Goal: Task Accomplishment & Management: Manage account settings

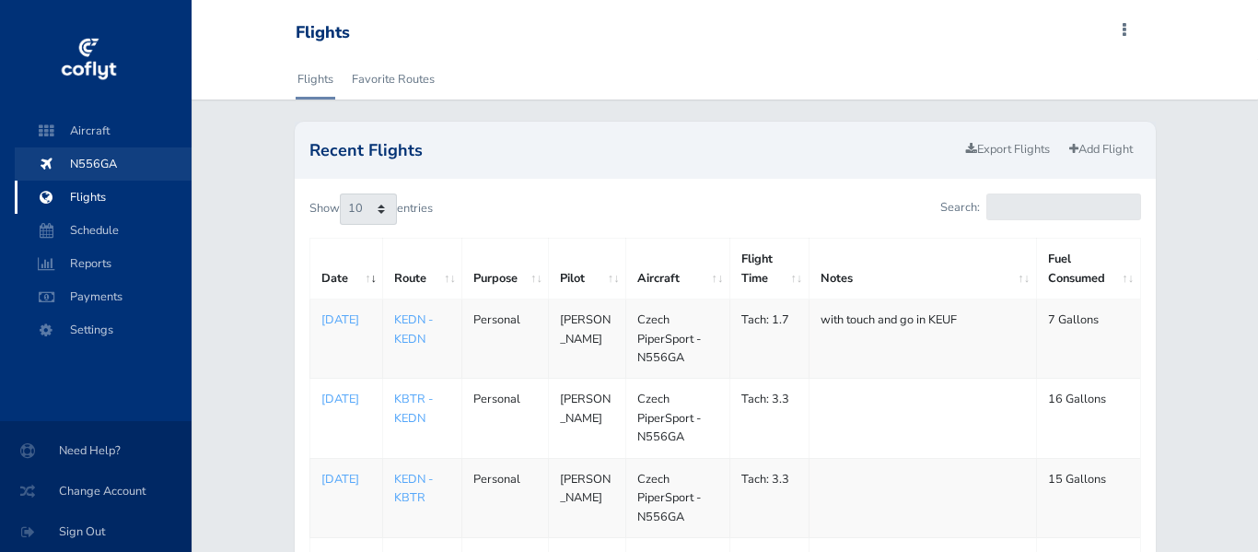
click at [86, 168] on span "N556GA" at bounding box center [103, 163] width 140 height 33
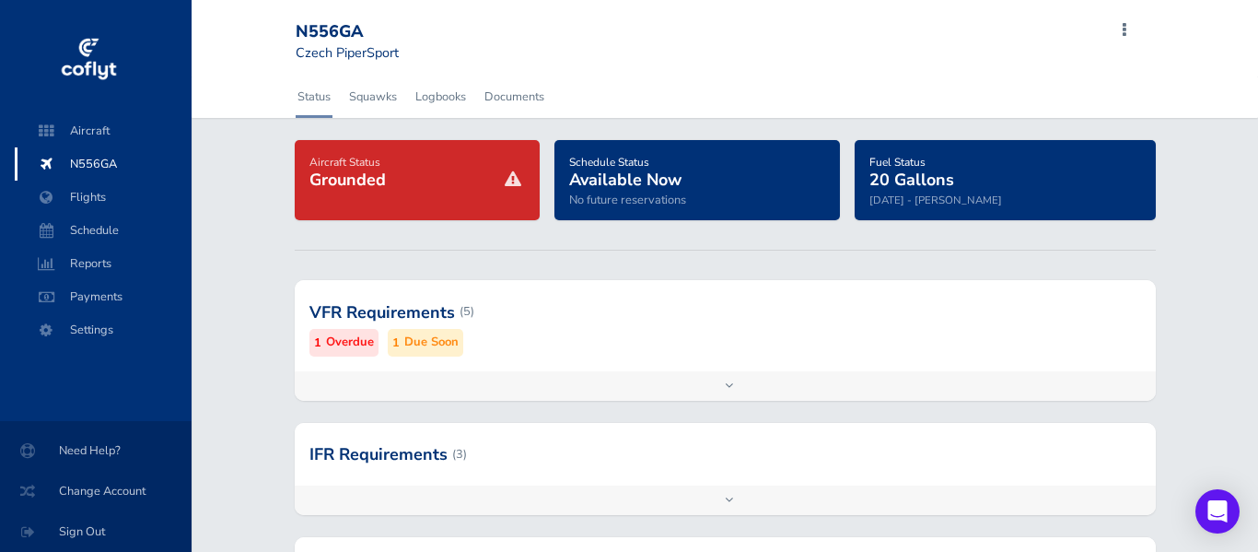
click at [331, 345] on small "Overdue" at bounding box center [350, 342] width 48 height 19
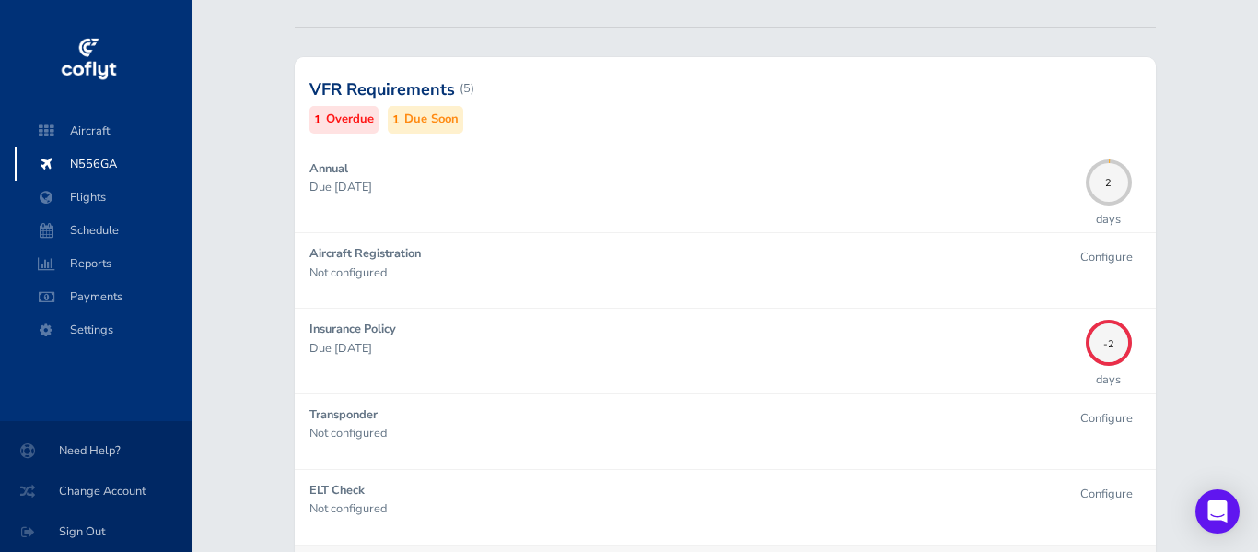
scroll to position [227, 0]
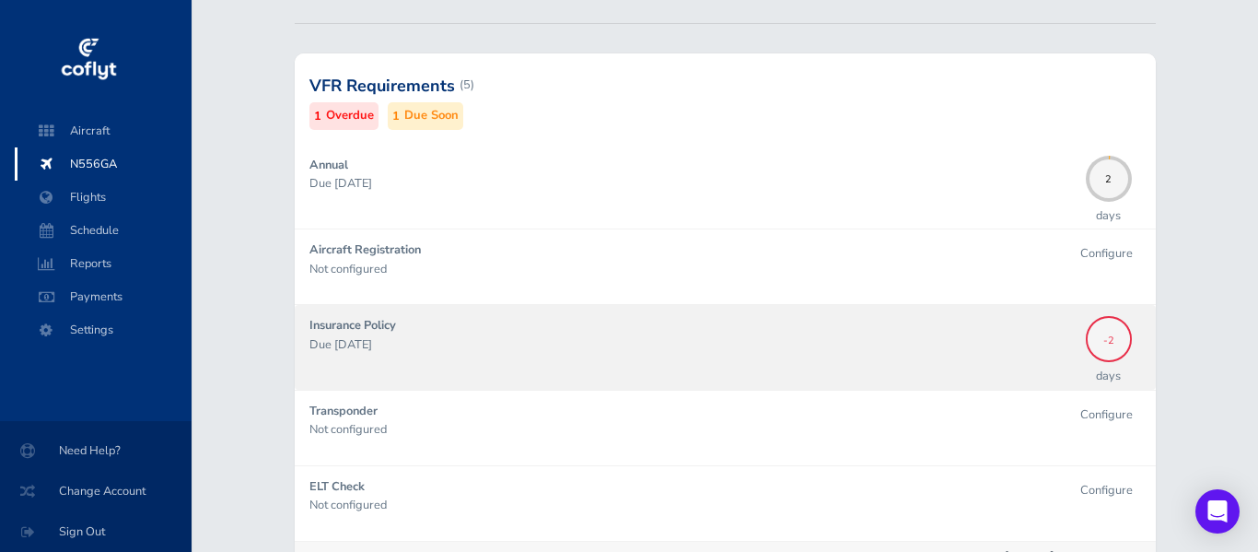
click at [1103, 348] on div "-2" at bounding box center [1109, 339] width 46 height 46
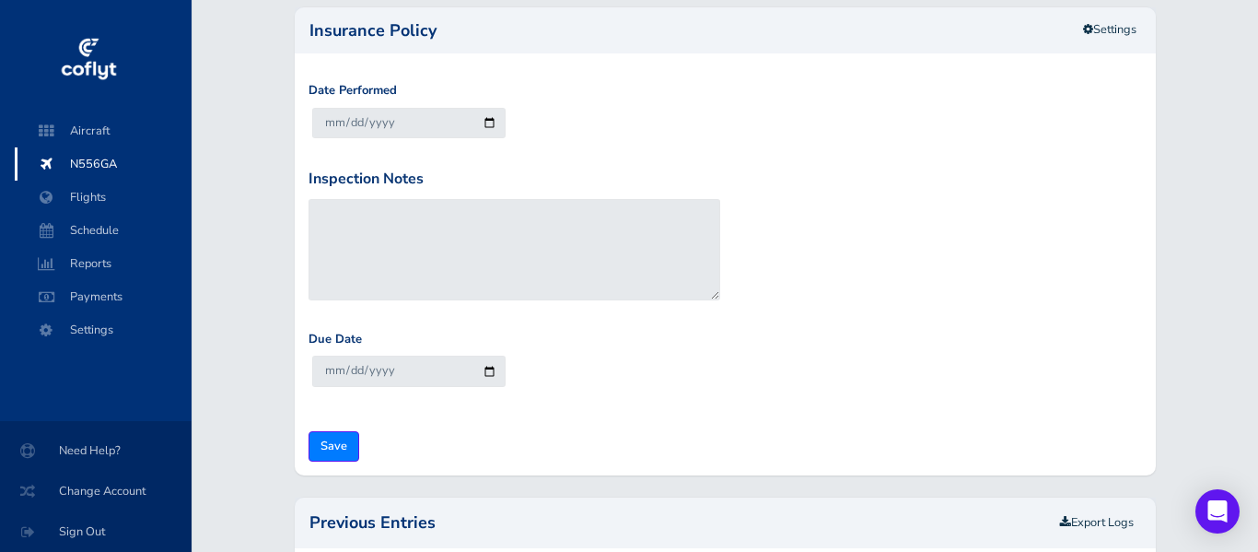
scroll to position [219, 0]
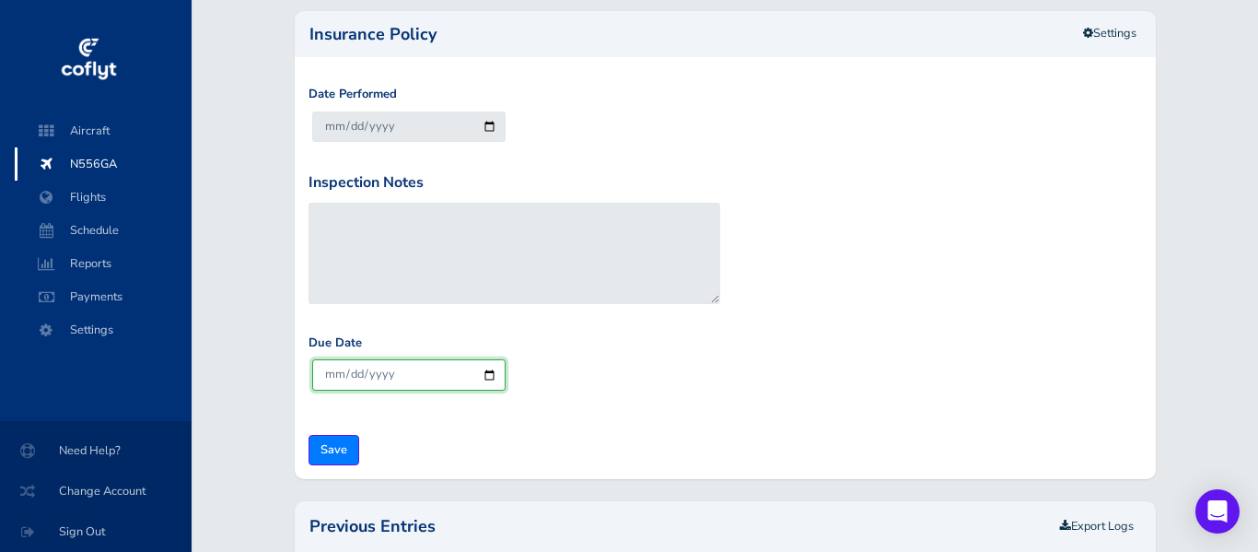
click at [493, 374] on input "2026-08-29" at bounding box center [409, 374] width 194 height 30
click at [488, 376] on input "2027-08-27" at bounding box center [409, 374] width 194 height 30
type input "2026-08-27"
click at [341, 441] on input "Save" at bounding box center [334, 450] width 51 height 30
type input "Update Inspection"
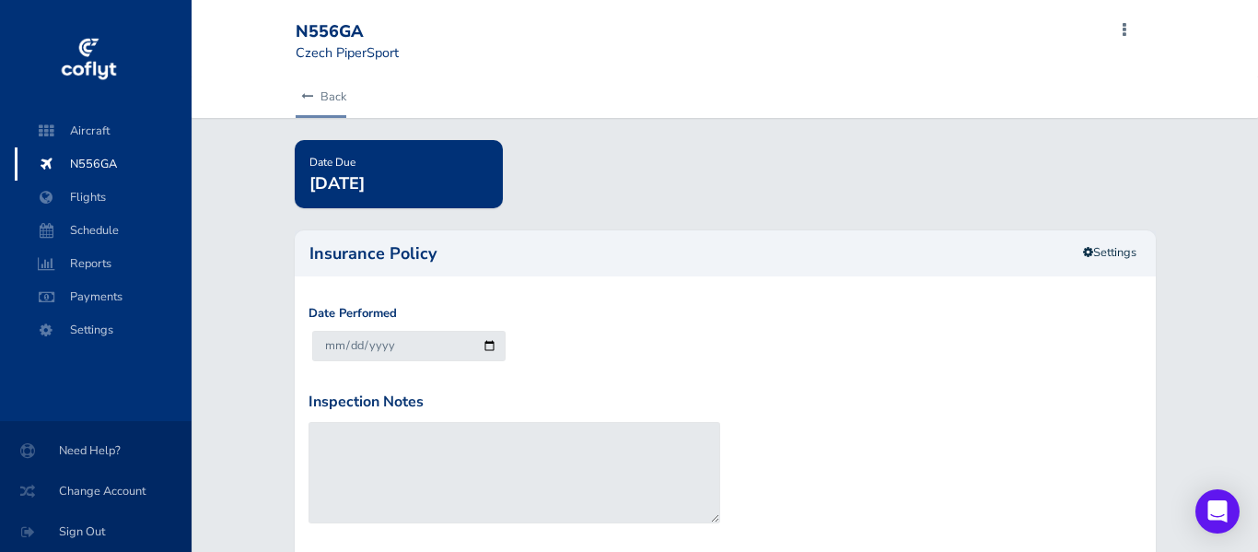
click at [322, 99] on link "Back" at bounding box center [321, 96] width 51 height 41
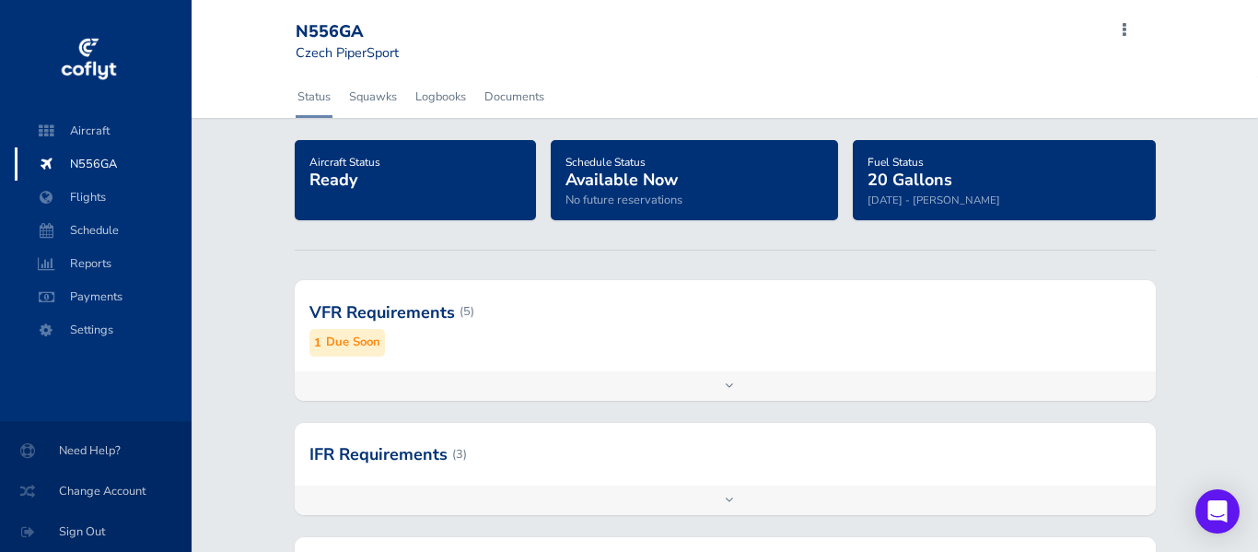
click at [407, 312] on div at bounding box center [725, 311] width 861 height 90
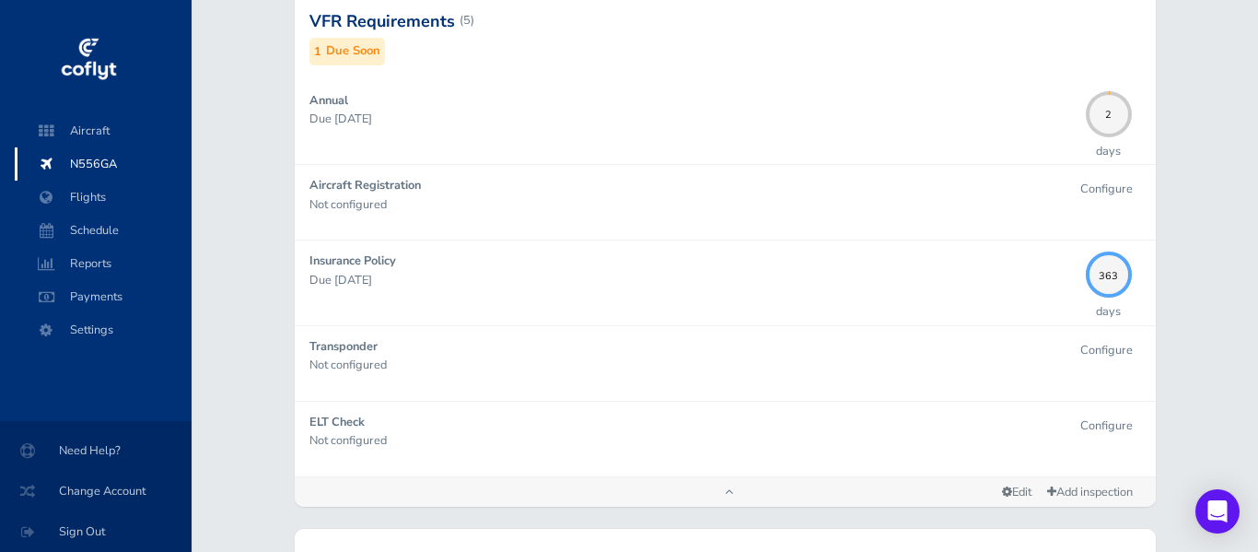
scroll to position [301, 0]
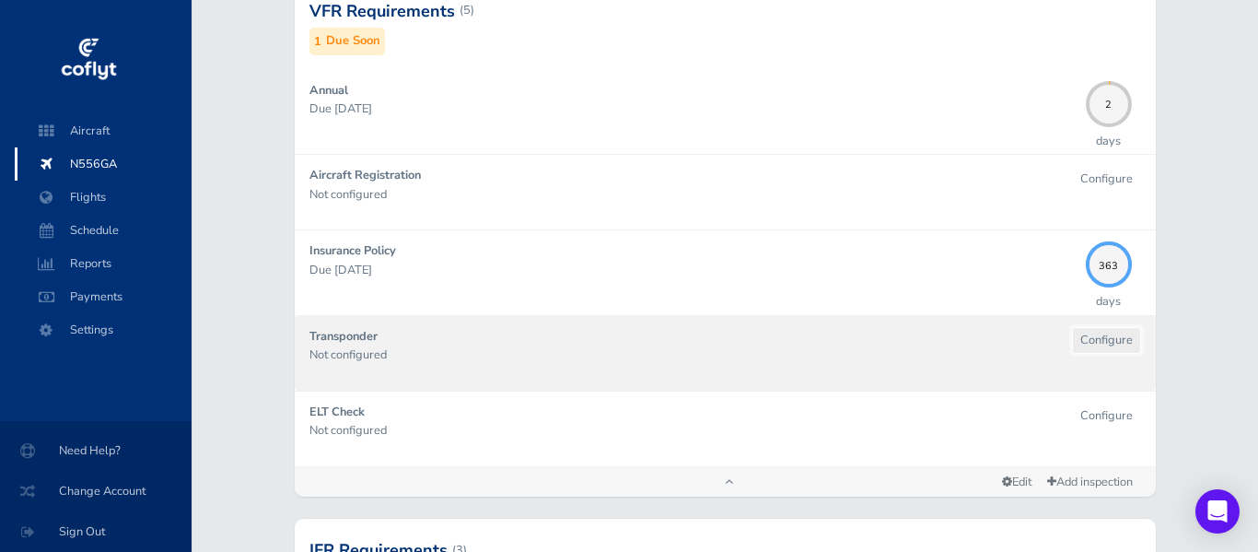
click at [1099, 349] on button "Configure" at bounding box center [1106, 340] width 69 height 27
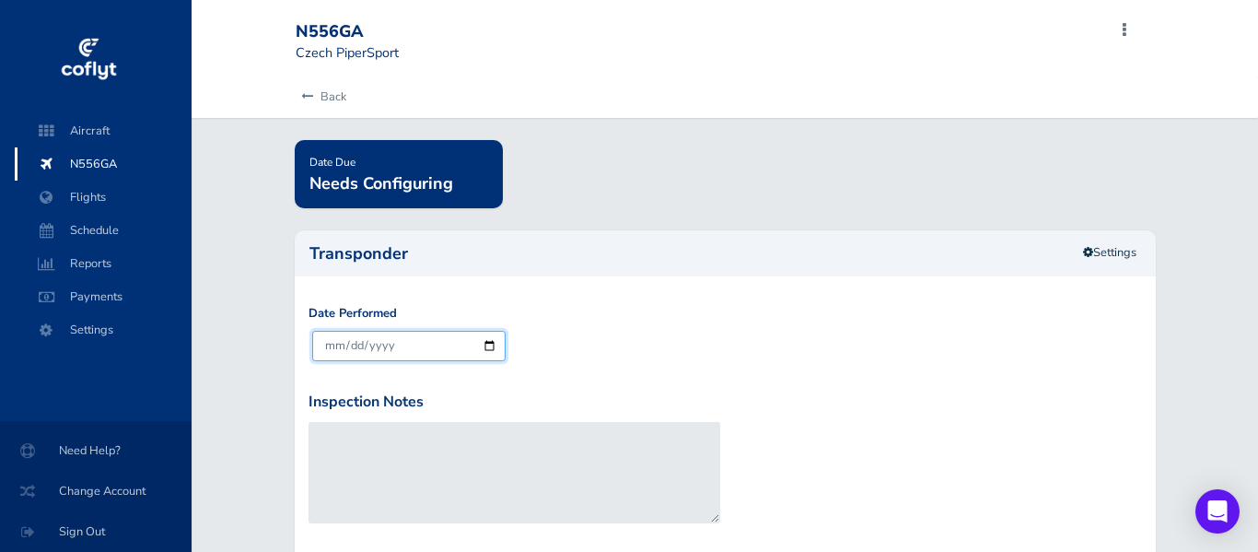
click at [488, 345] on input "[DATE]" at bounding box center [409, 346] width 194 height 30
click at [396, 343] on input "[DATE]" at bounding box center [409, 346] width 194 height 30
type input "2025-01-29"
type input "2027-01-31"
type input "0002-01-13"
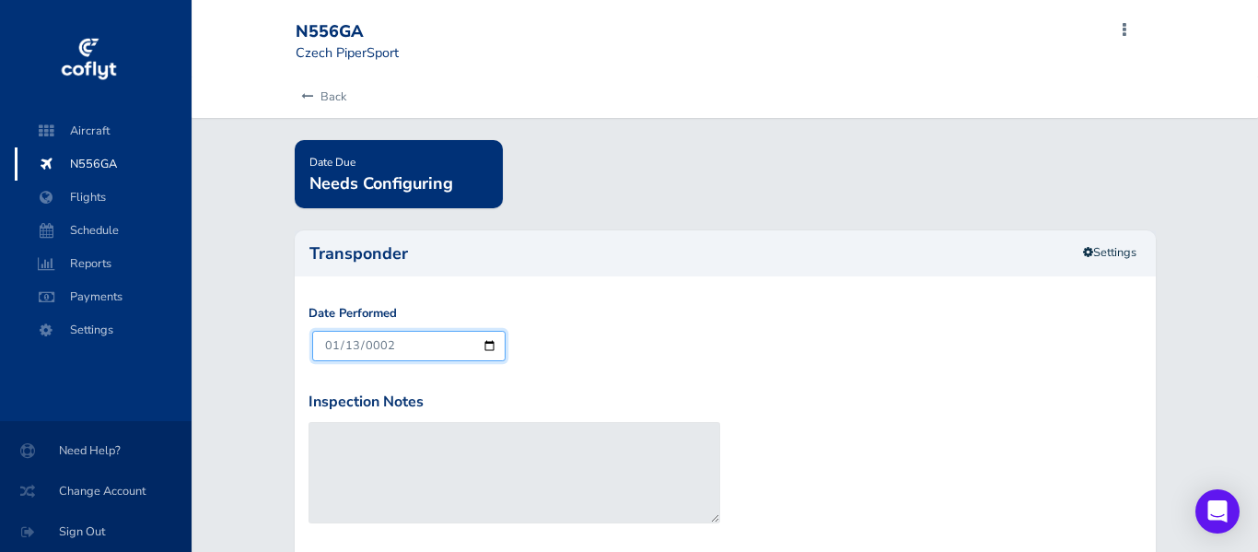
type input "0004-01-31"
type input "0020-01-13"
type input "0022-01-31"
type input "0202-01-13"
type input "0204-01-31"
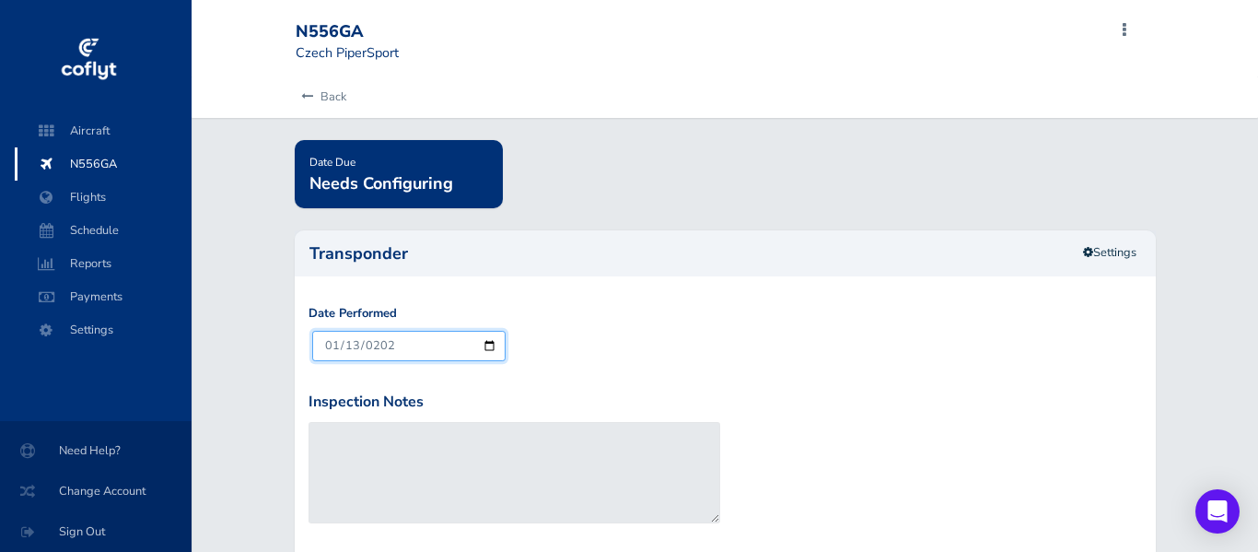
type input "2024-01-13"
type input "2026-01-31"
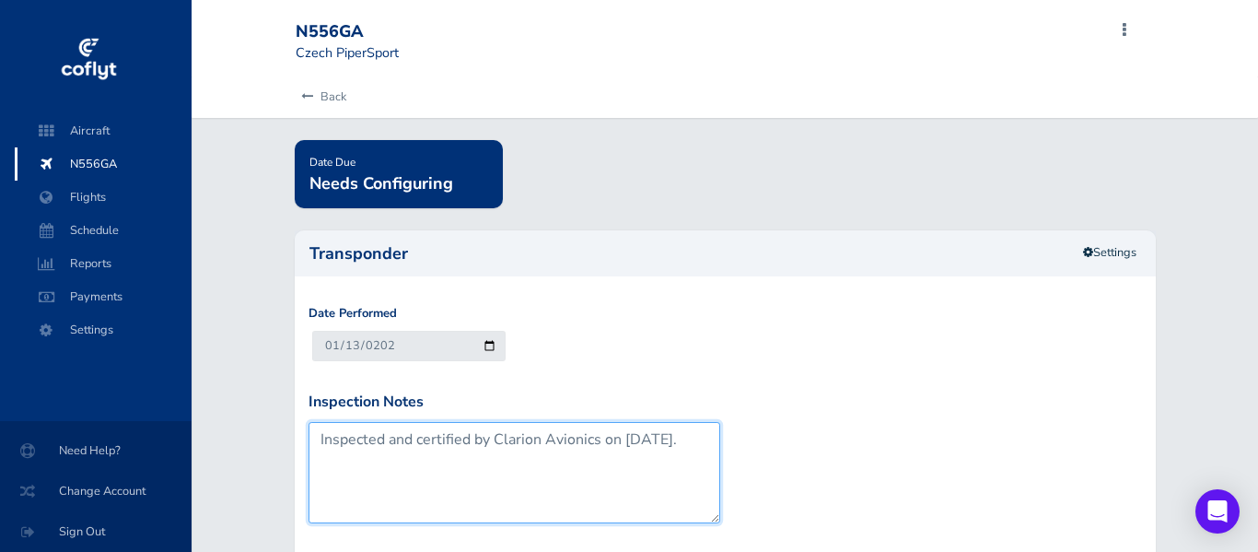
type textarea "Inspected and certified by Clarion Avionics on 1/13/2024."
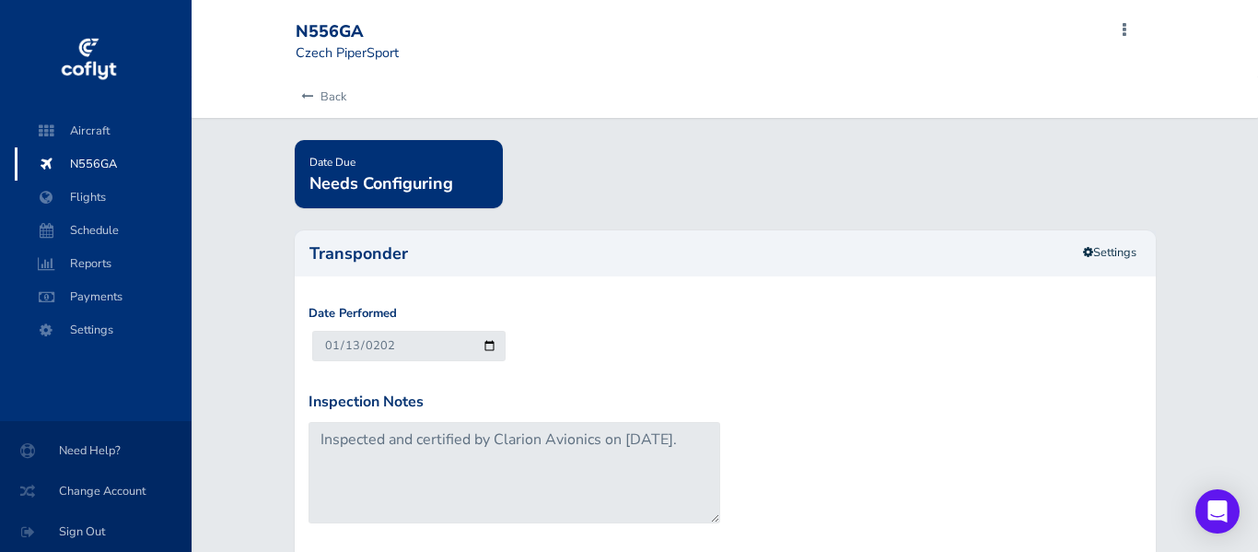
scroll to position [319, 0]
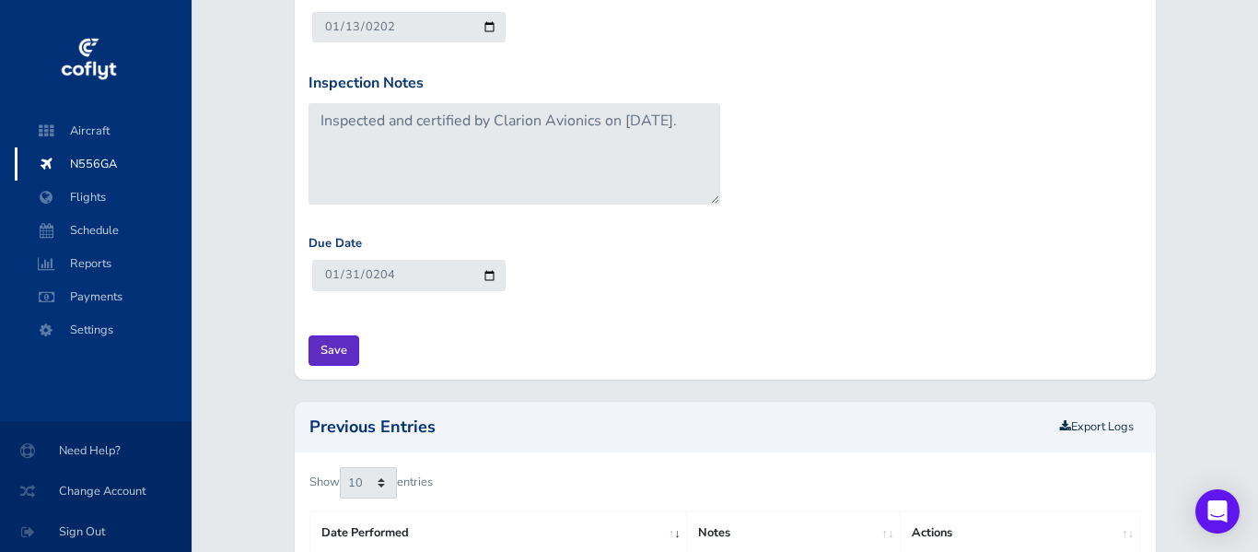
click at [334, 350] on input "Save" at bounding box center [334, 350] width 51 height 30
type input "Update Inspection"
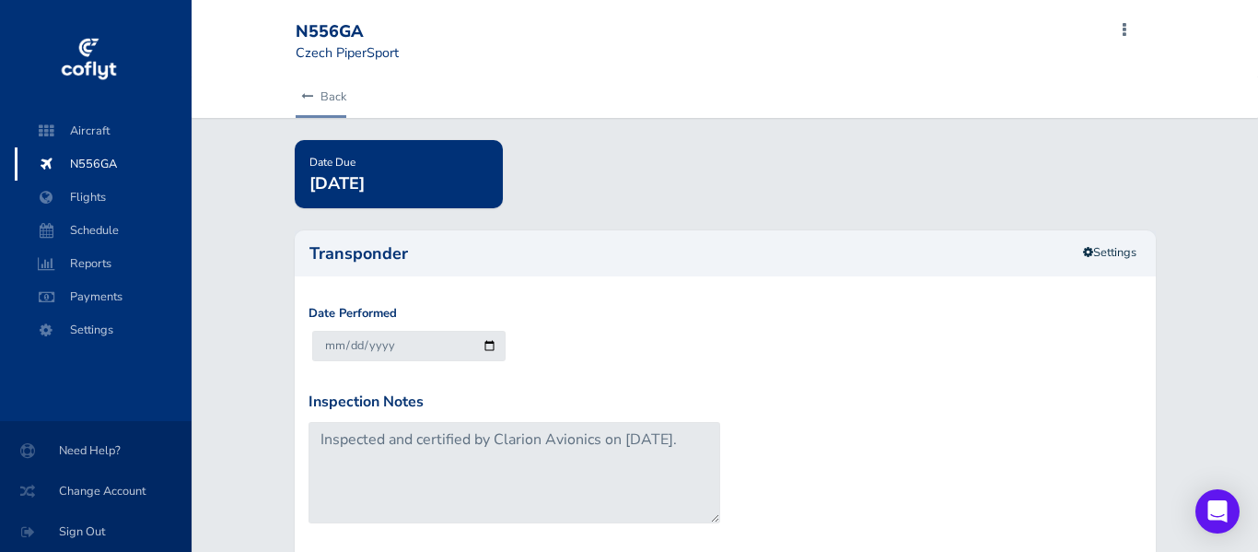
click at [310, 97] on icon at bounding box center [307, 97] width 12 height 12
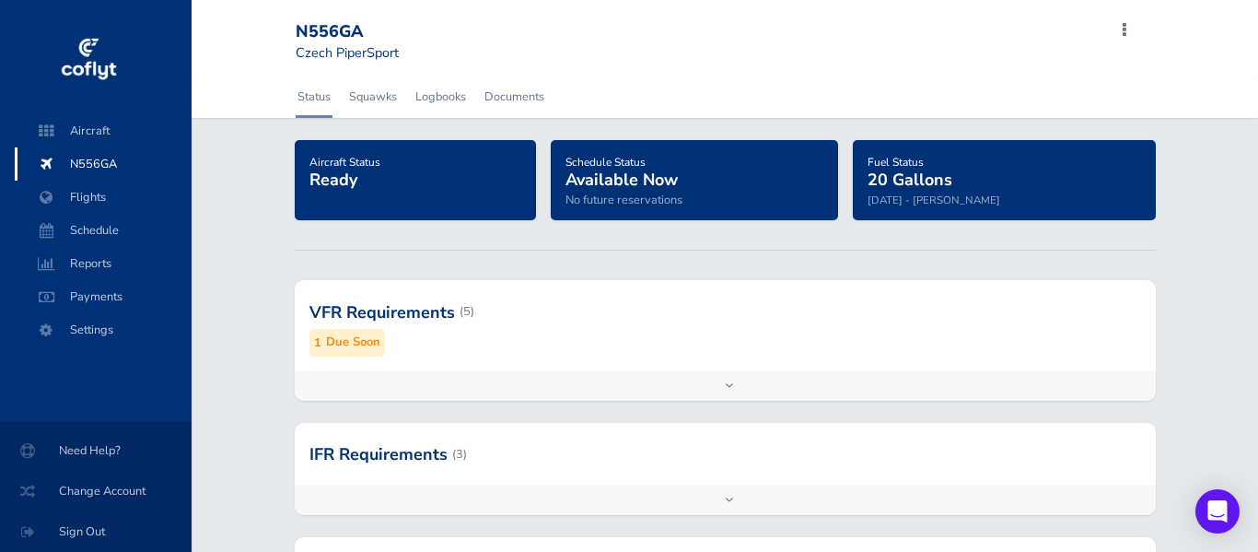
click at [533, 335] on div at bounding box center [725, 311] width 861 height 90
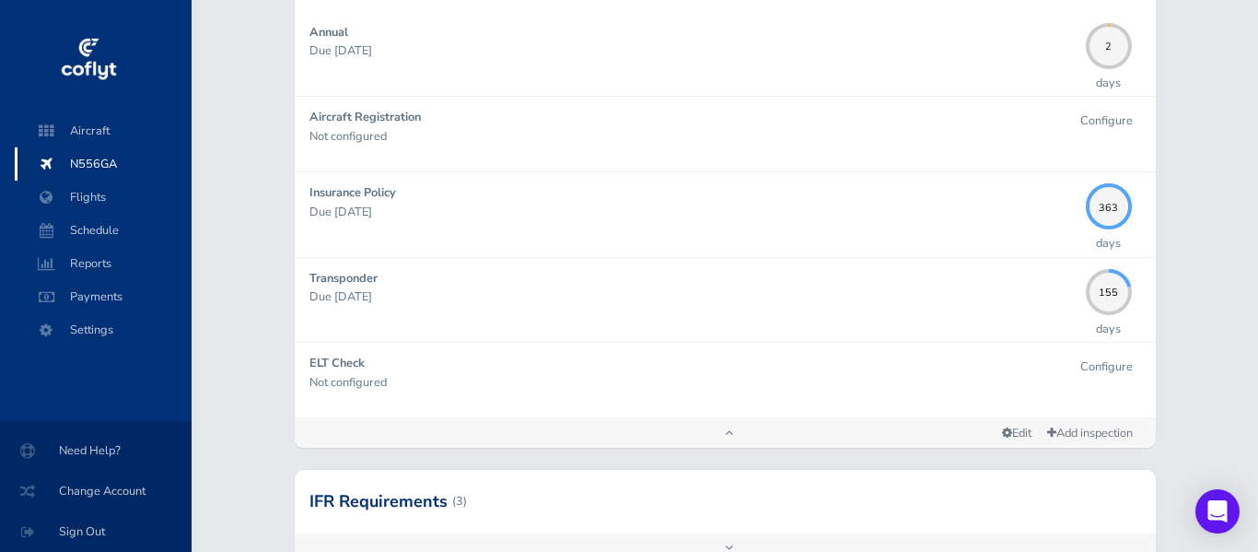
scroll to position [364, 0]
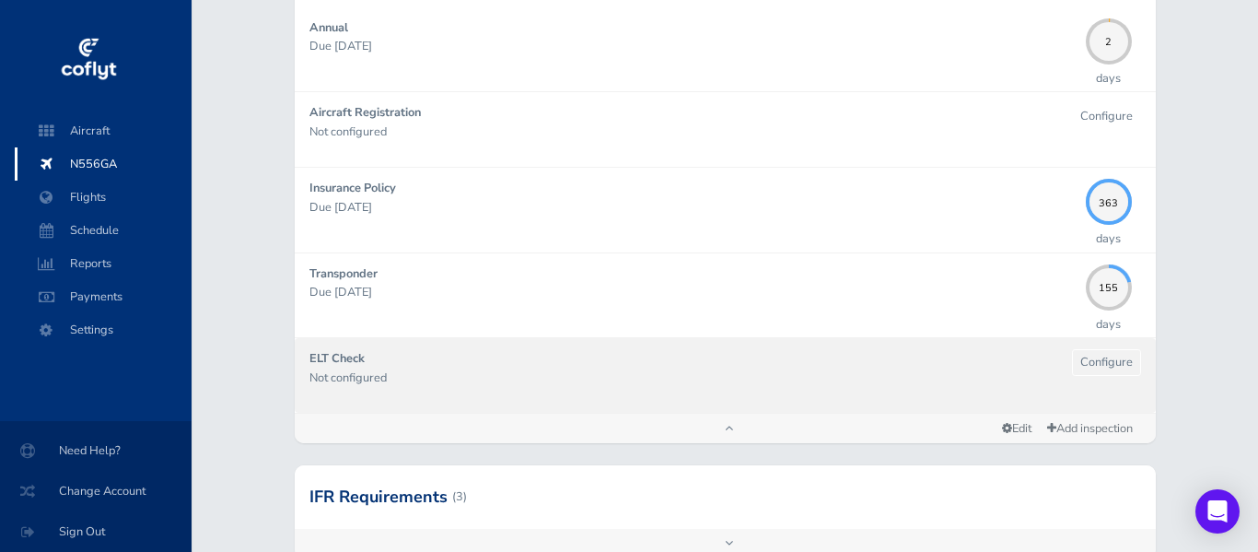
click at [617, 390] on div "ELT Check Not configured" at bounding box center [691, 375] width 763 height 53
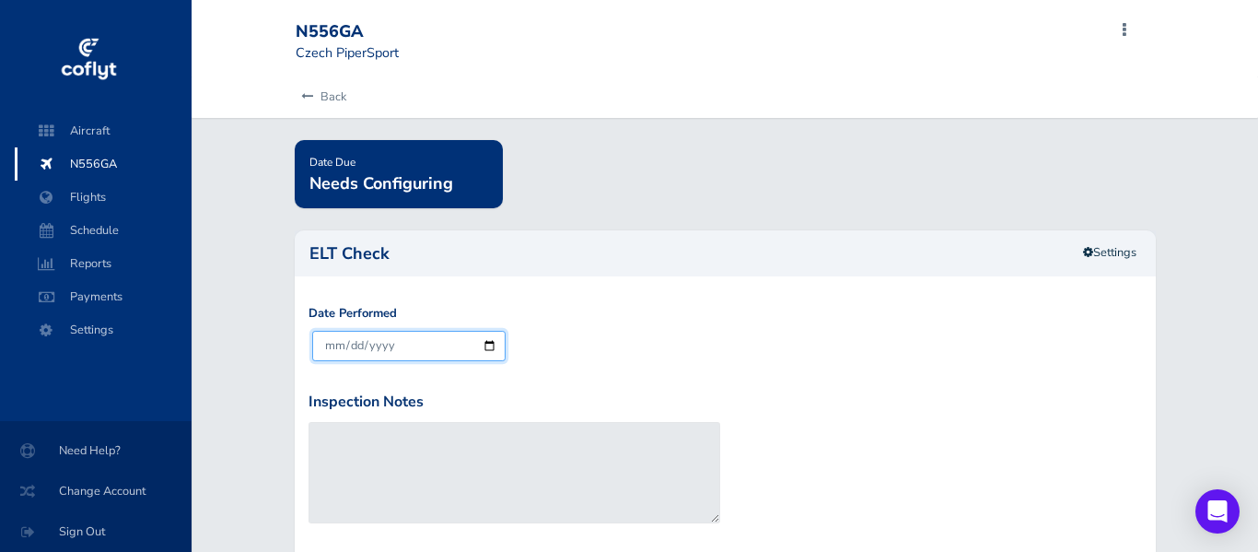
click at [445, 338] on input "[DATE]" at bounding box center [409, 346] width 194 height 30
type input "2025-09-29"
type input "2026-09-30"
type input "[DATE]"
type input "2025-09-03"
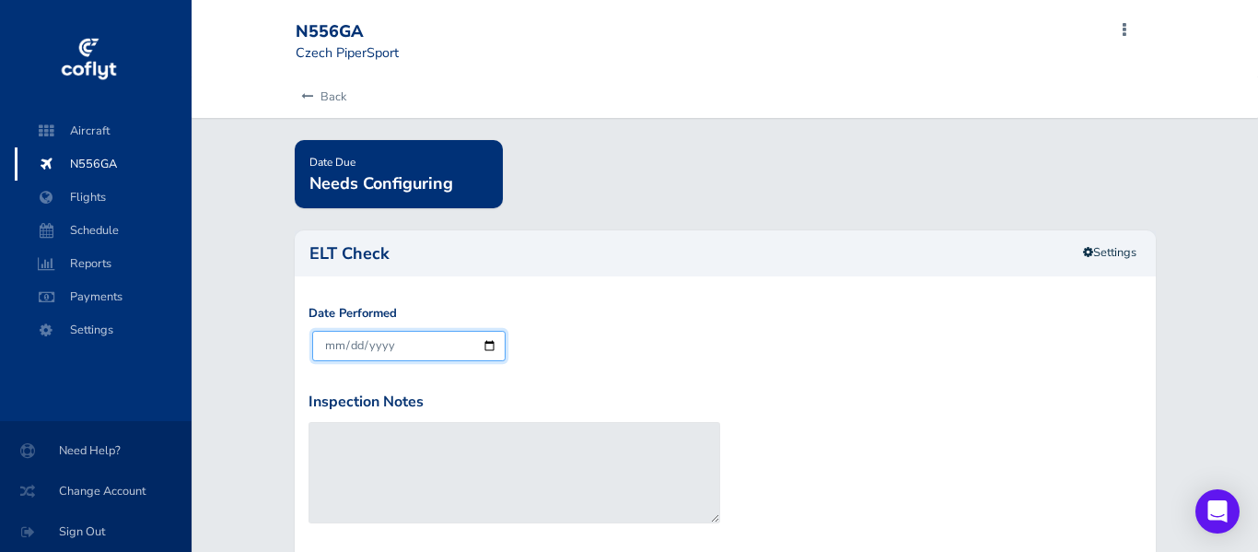
type input "2026-09-30"
type input "0002-09-03"
type input "0003-09-30"
type input "0020-09-03"
type input "0021-09-30"
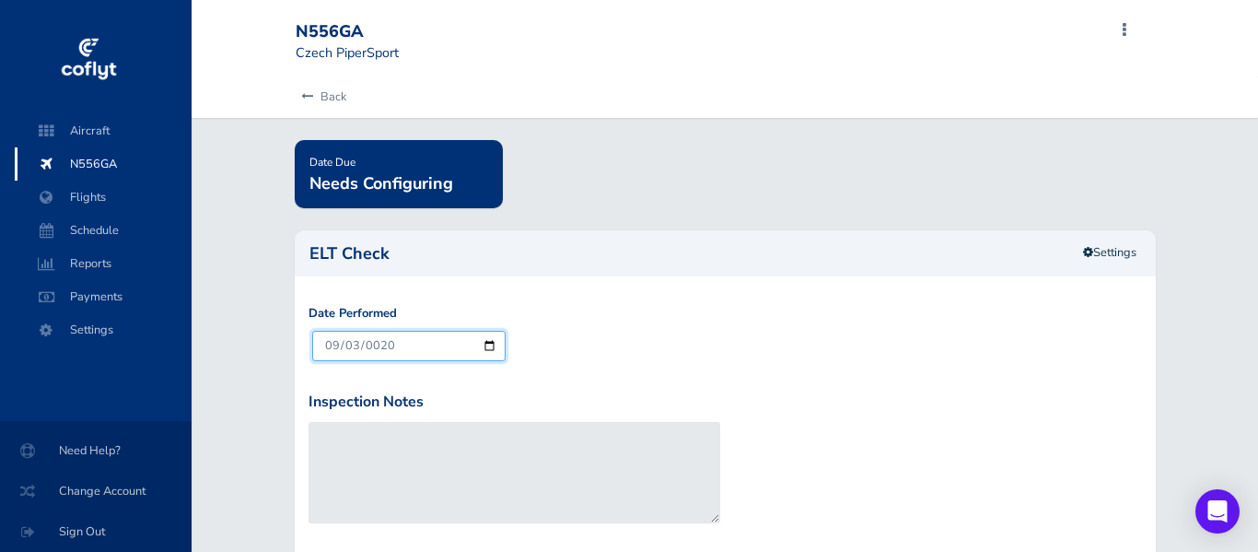
type input "0202-09-03"
type input "0203-09-30"
type input "[DATE]"
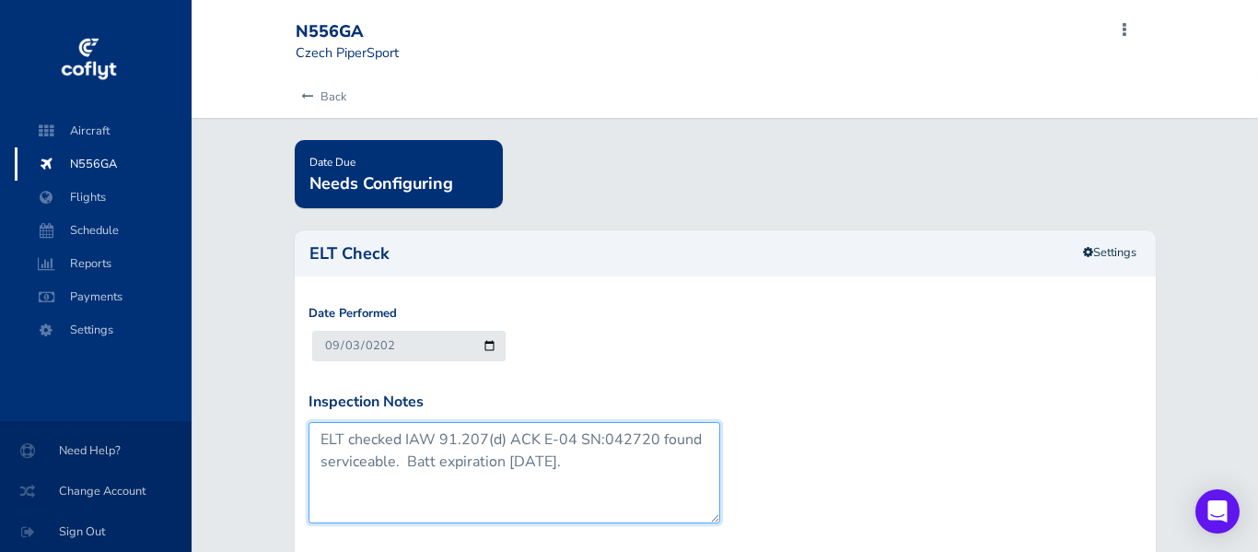
type textarea "ELT checked IAW 91.207(d) ACK E-04 SN:042720 found serviceable. Batt expiration…"
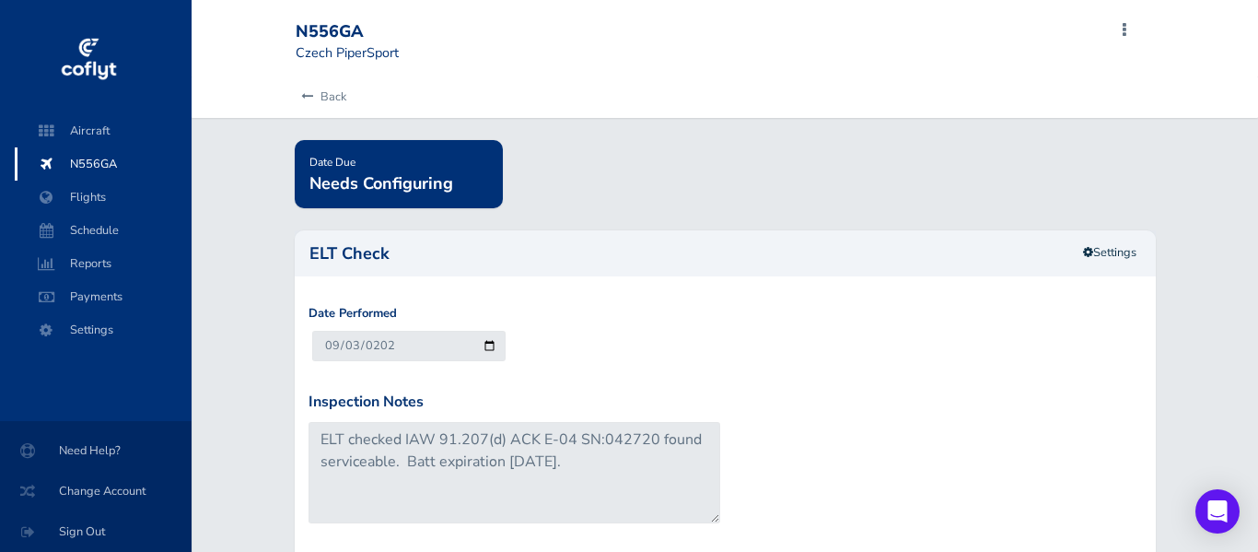
scroll to position [319, 0]
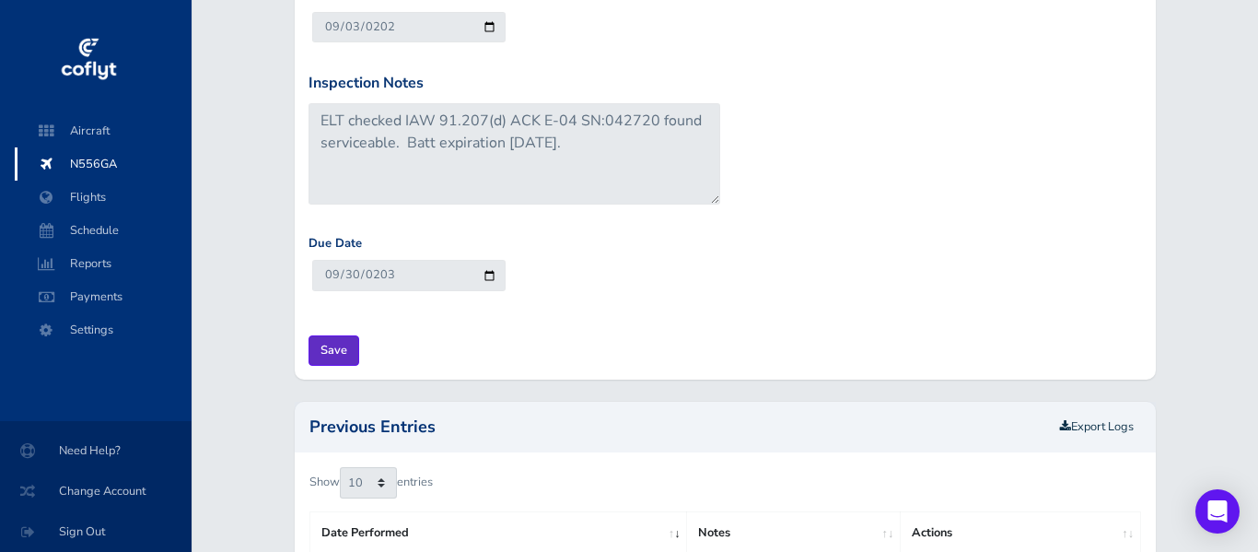
click at [338, 352] on input "Save" at bounding box center [334, 350] width 51 height 30
type input "Update Inspection"
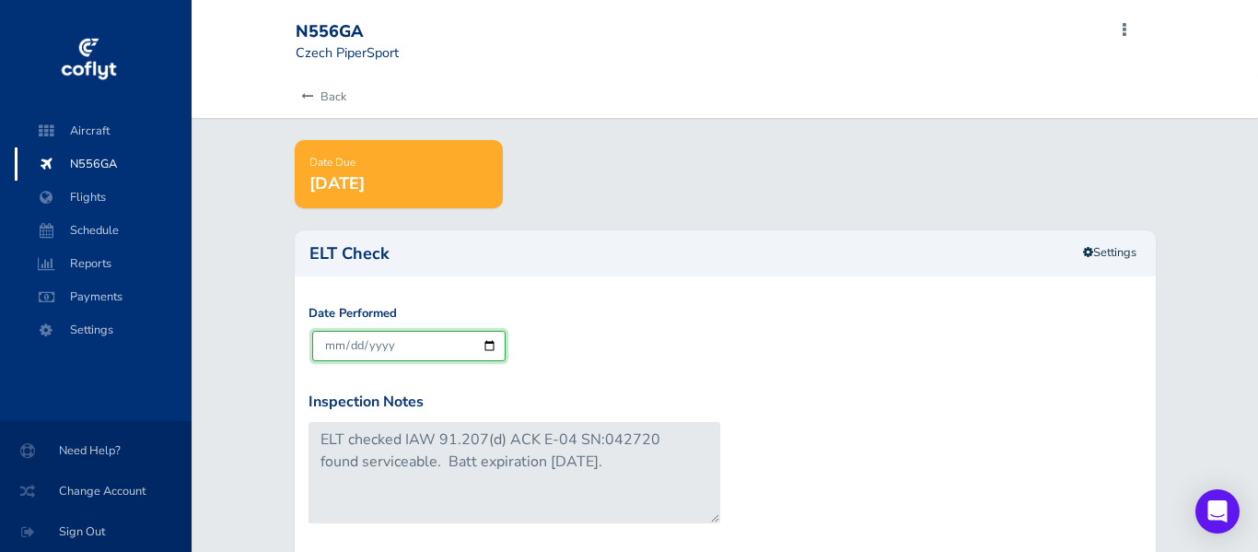
click at [407, 345] on input "[DATE]" at bounding box center [409, 346] width 194 height 30
click at [308, 105] on link "Back" at bounding box center [321, 96] width 51 height 41
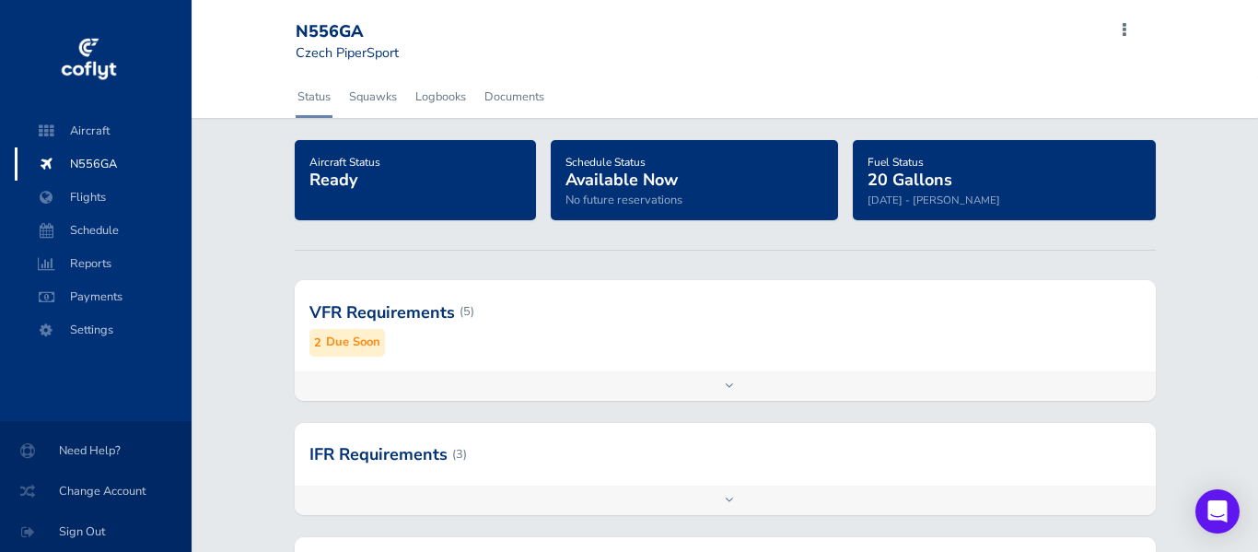
click at [471, 359] on div "VFR Requirements (5) 2 Due Soon" at bounding box center [725, 325] width 861 height 90
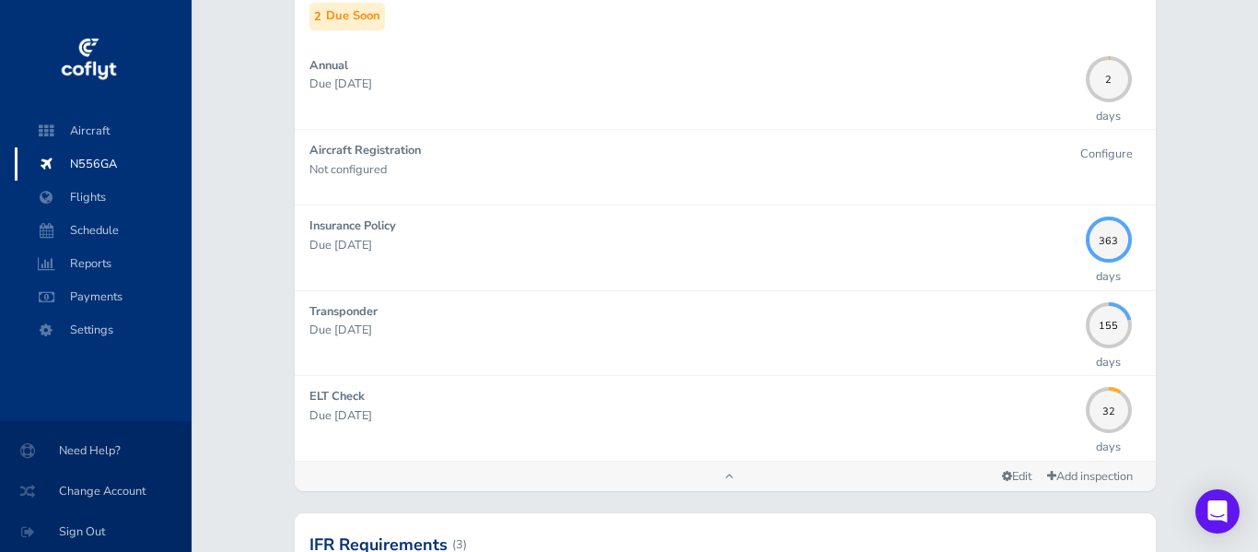
scroll to position [333, 0]
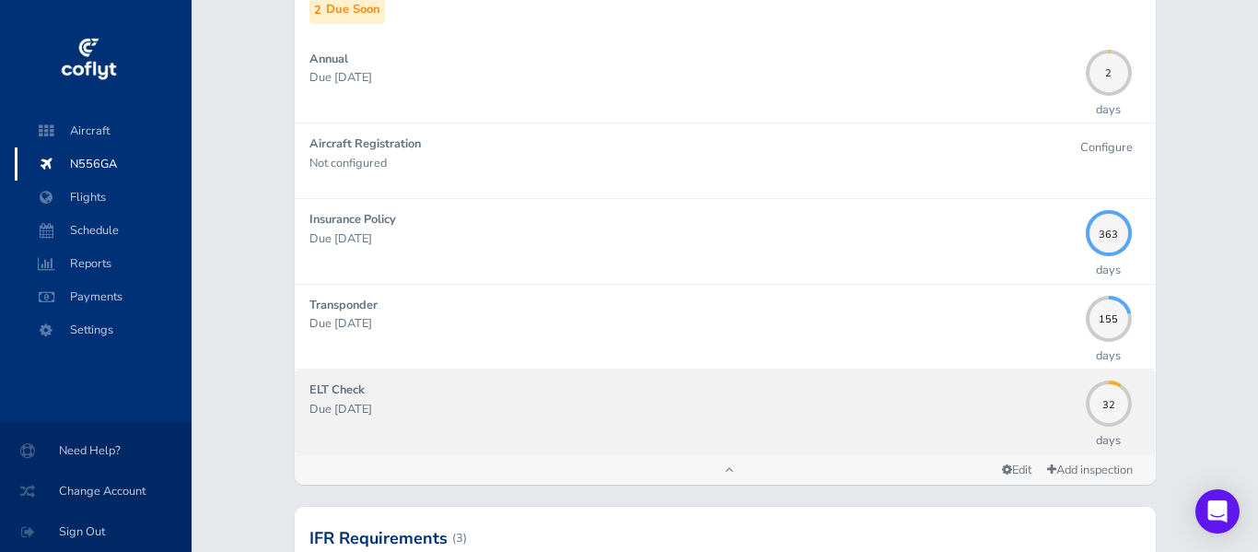
click at [438, 392] on div "ELT Check Due 09/30/2025" at bounding box center [693, 411] width 767 height 62
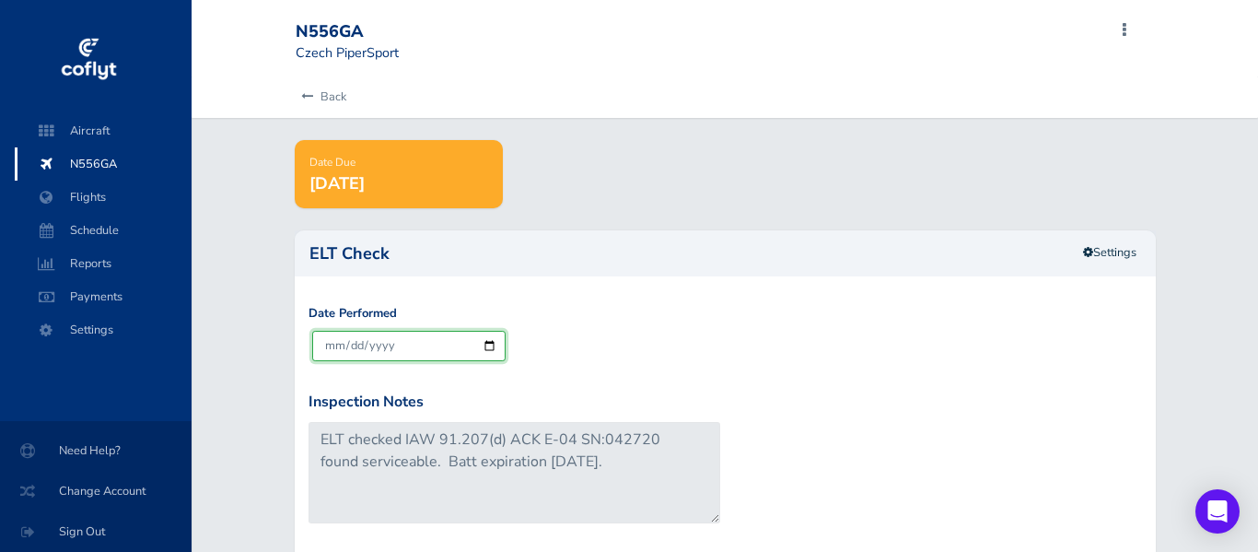
click at [392, 353] on input "[DATE]" at bounding box center [409, 346] width 194 height 30
click at [488, 345] on input "[DATE]" at bounding box center [409, 346] width 194 height 30
type input "2024-09-29"
type input "2025-09-30"
click at [351, 342] on input "2024-09-29" at bounding box center [409, 346] width 194 height 30
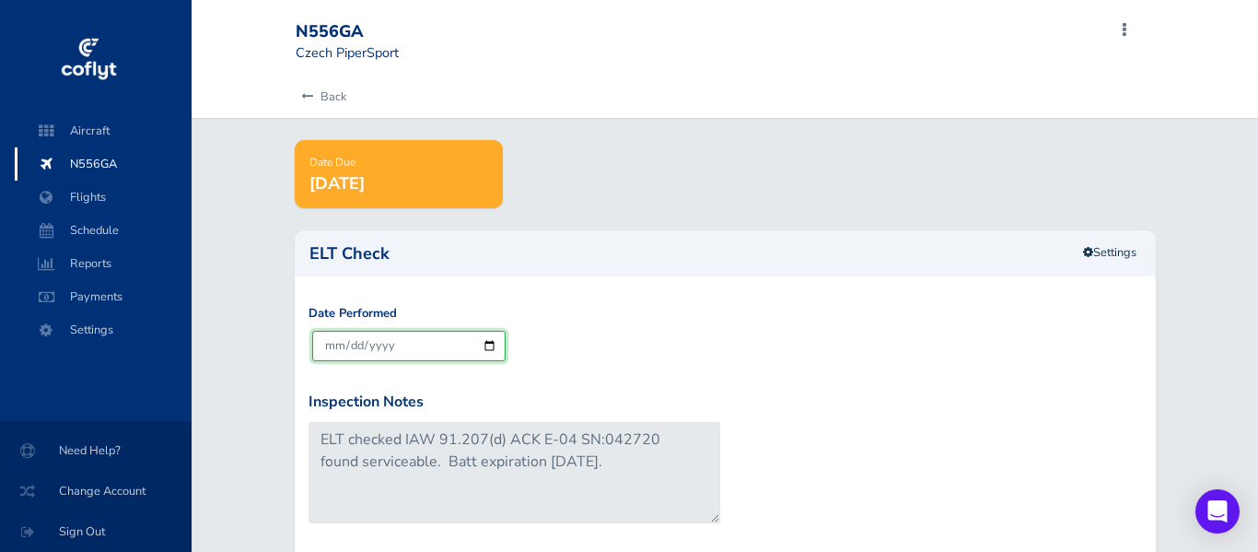
type input "2026-08-31"
type input "2024-09-03"
type input "2025-09-30"
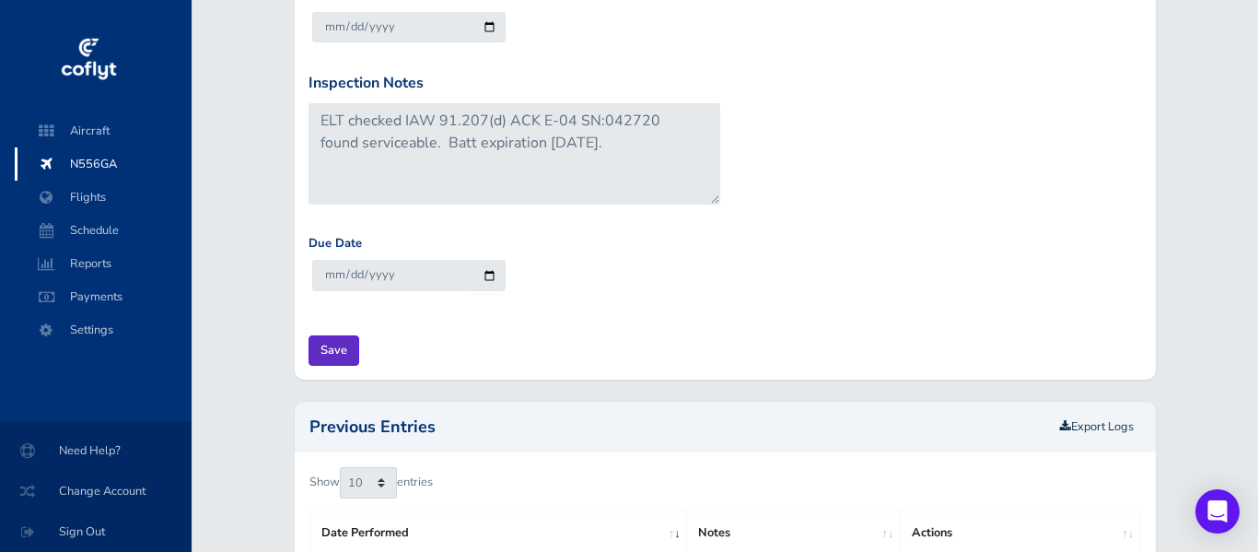
click at [339, 354] on input "Save" at bounding box center [334, 350] width 51 height 30
type input "Update Inspection"
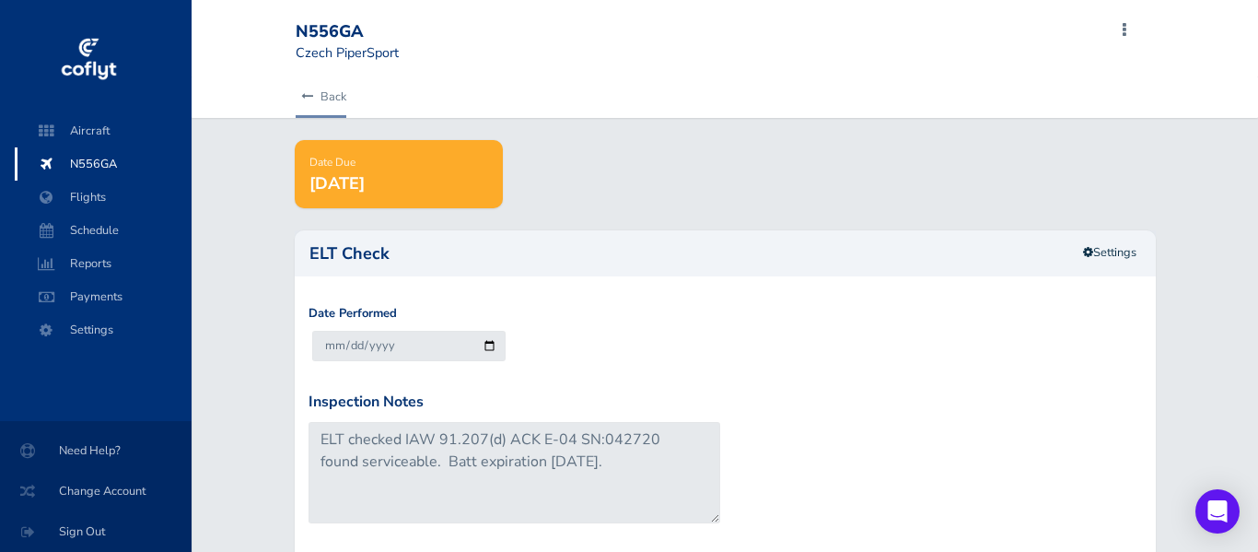
click at [331, 95] on link "Back" at bounding box center [321, 96] width 51 height 41
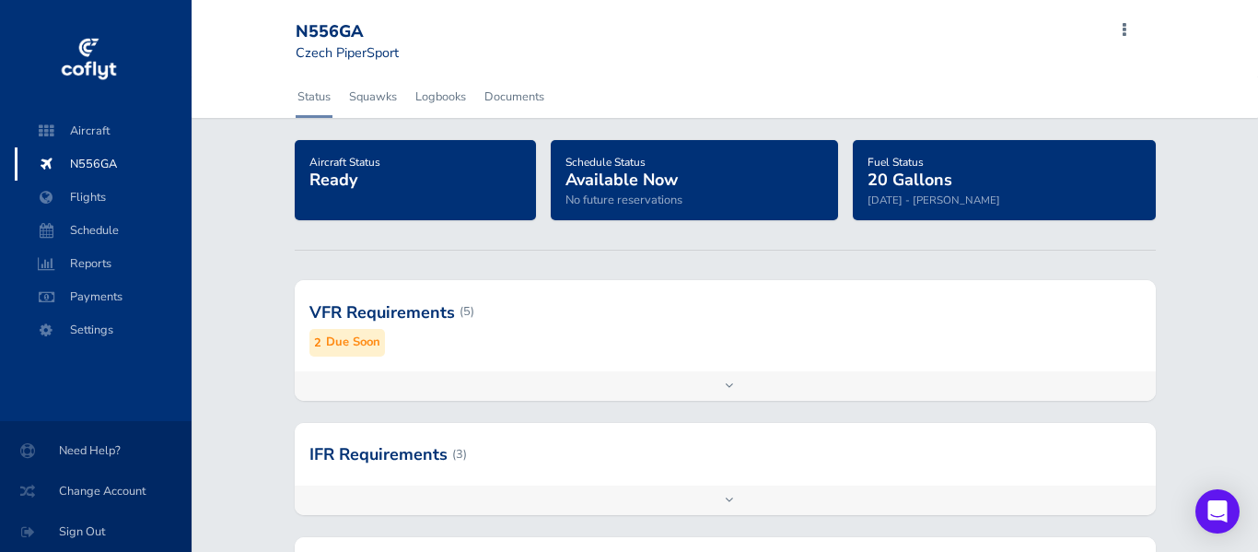
click at [389, 451] on div at bounding box center [725, 454] width 861 height 63
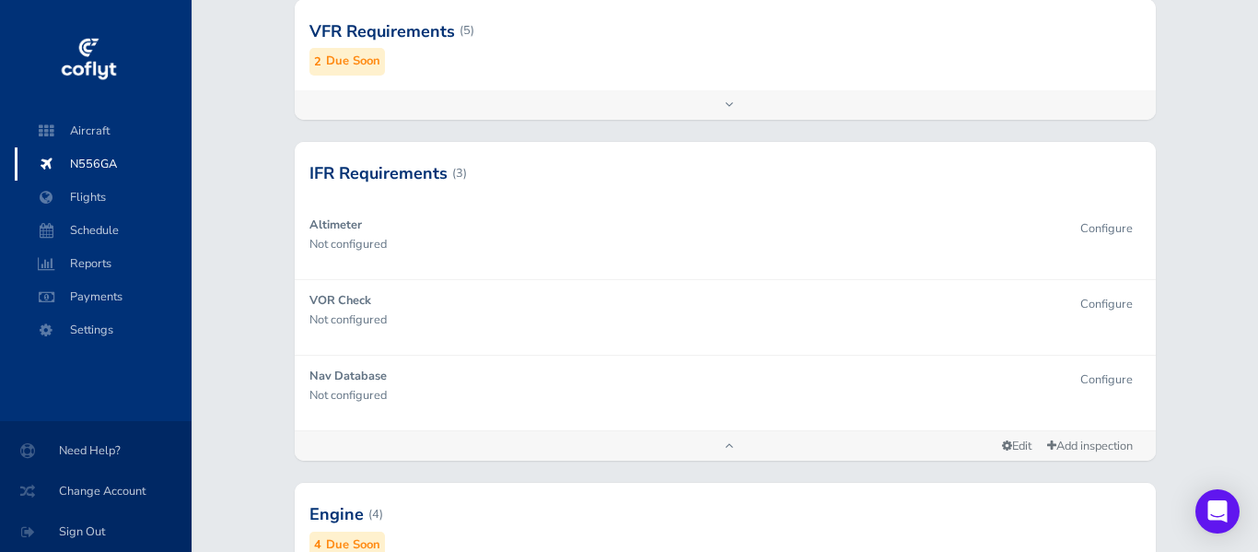
scroll to position [318, 0]
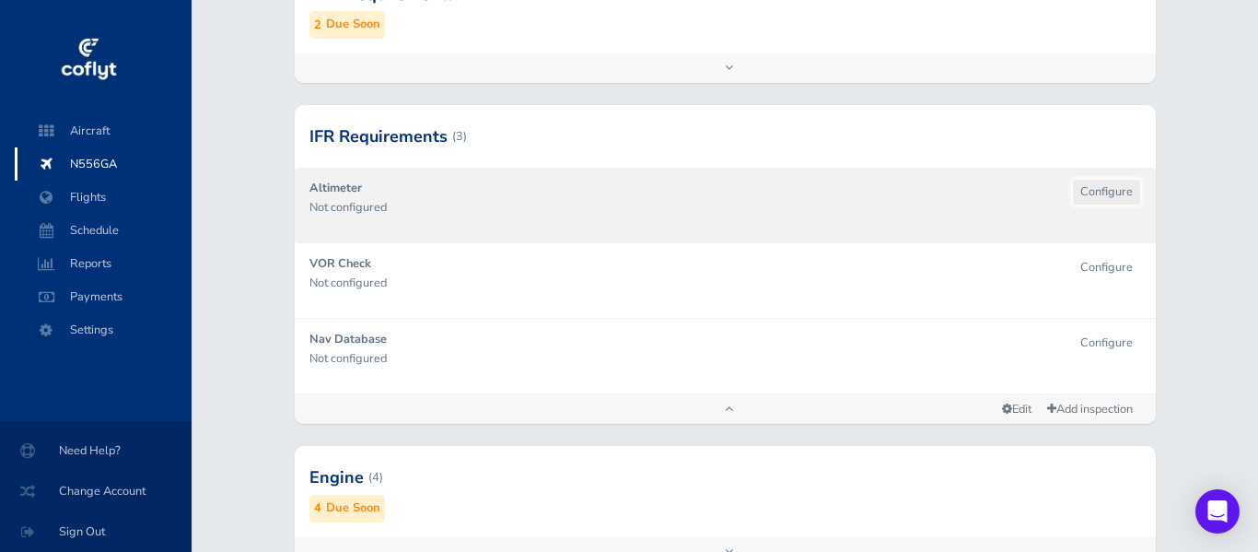
click at [1101, 190] on button "Configure" at bounding box center [1106, 192] width 69 height 27
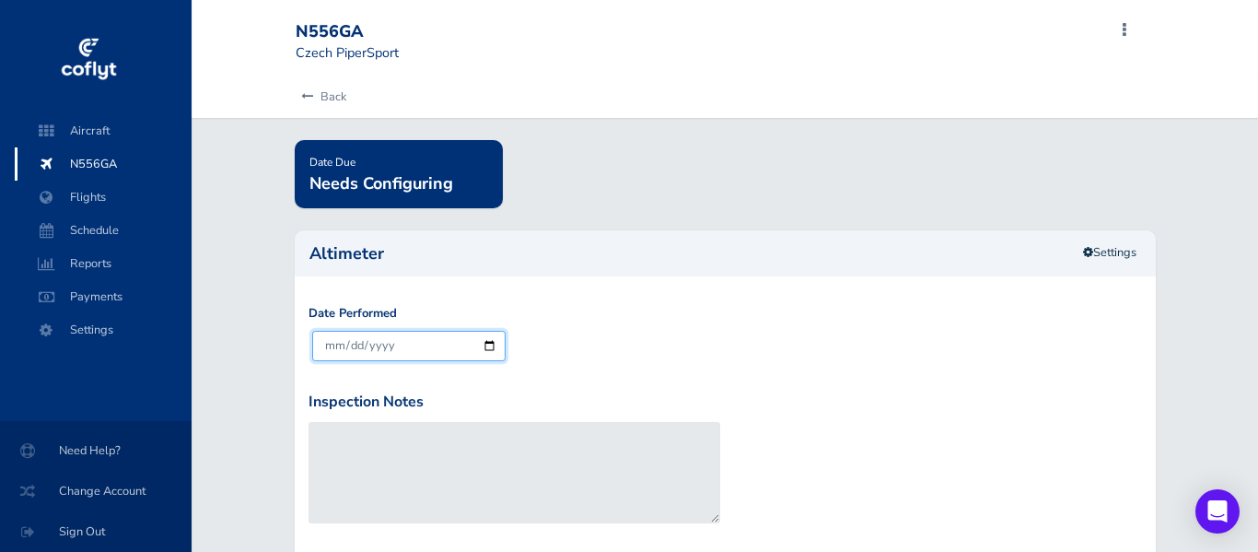
click at [399, 342] on input "[DATE]" at bounding box center [409, 346] width 194 height 30
type input "2025-01-29"
type input "2027-01-31"
type input "0002-01-13"
type input "0004-01-31"
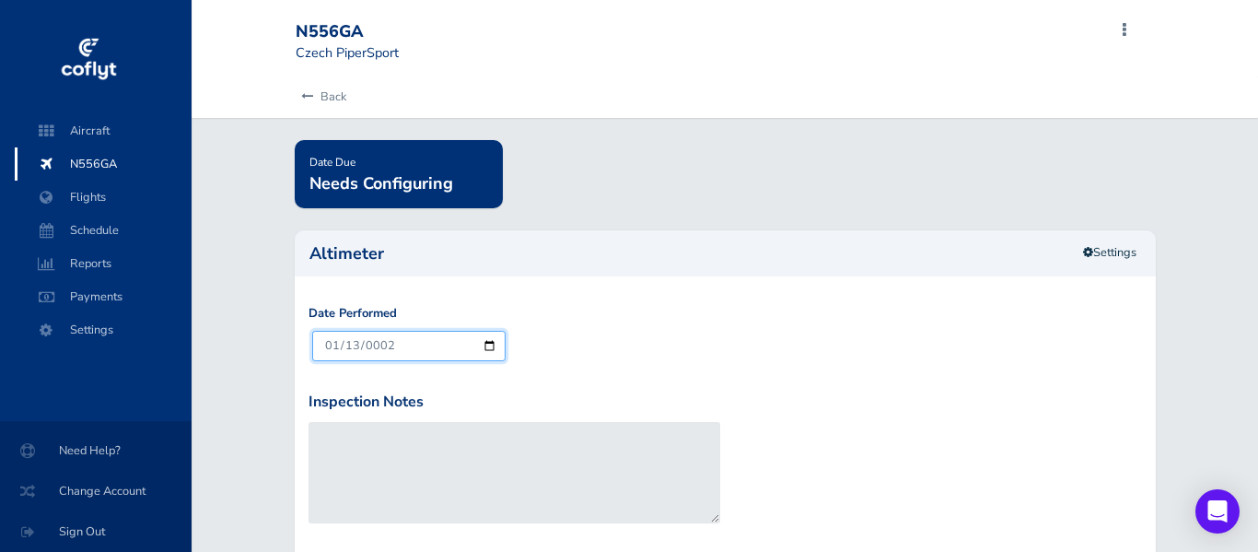
type input "0020-01-13"
type input "0022-01-31"
type input "0202-01-13"
type input "0204-01-31"
type input "2024-01-13"
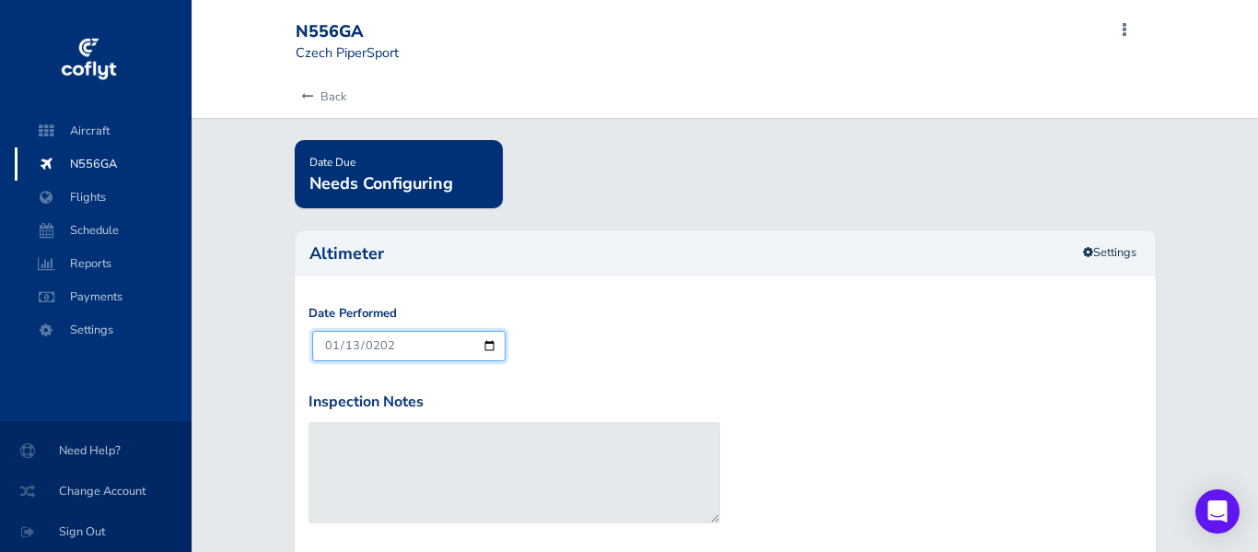
type input "2026-01-31"
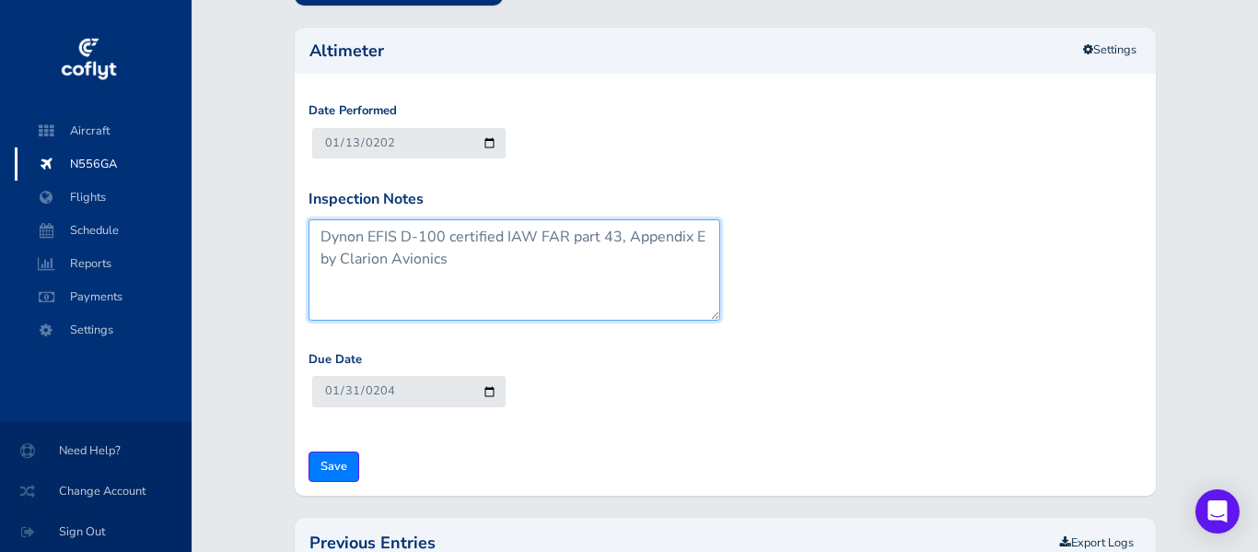
scroll to position [207, 0]
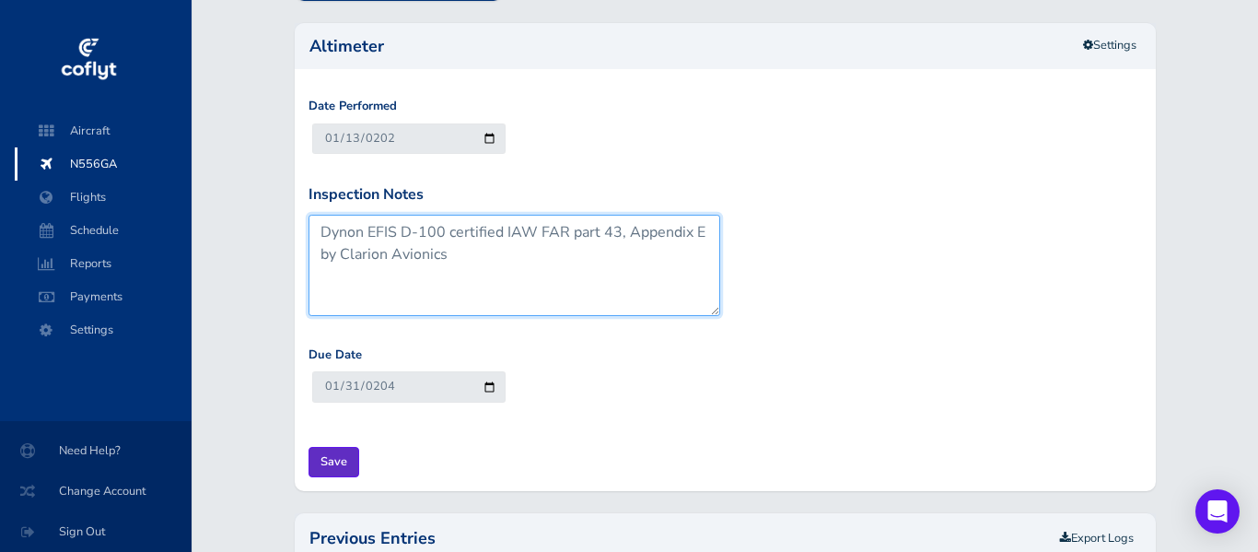
type textarea "Dynon EFIS D-100 certified IAW FAR part 43, Appendix E by Clarion Avionics"
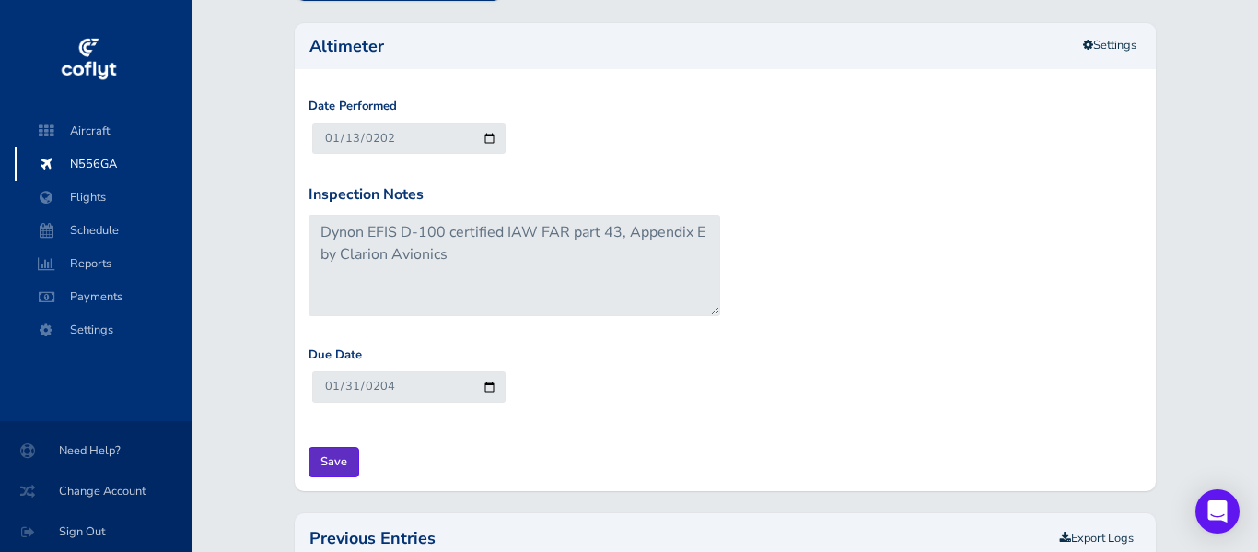
click at [328, 462] on input "Save" at bounding box center [334, 462] width 51 height 30
type input "Update Inspection"
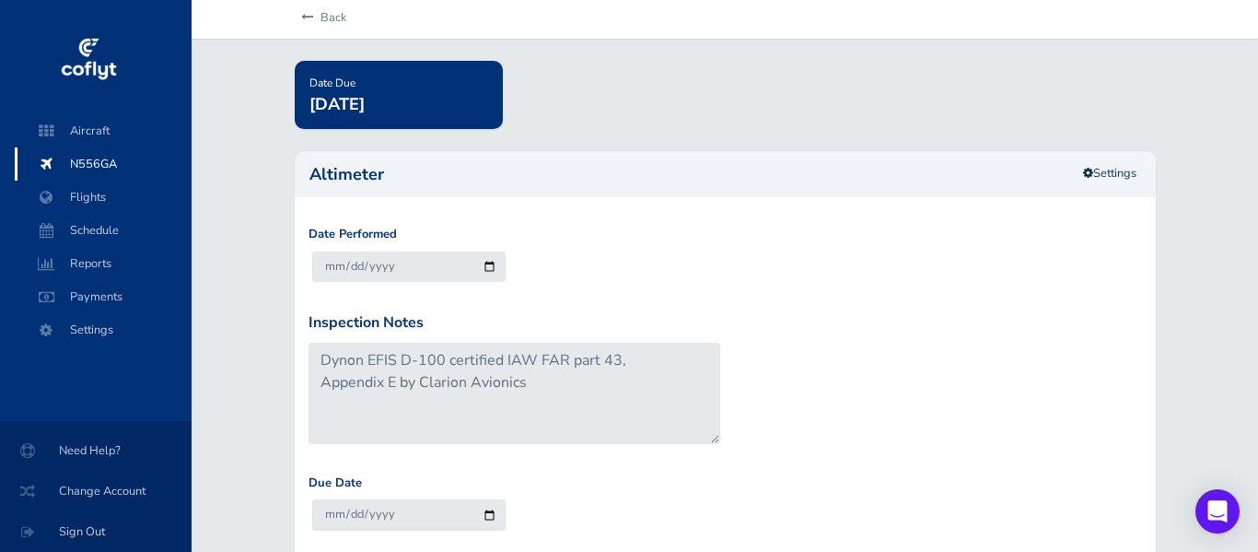
scroll to position [51, 0]
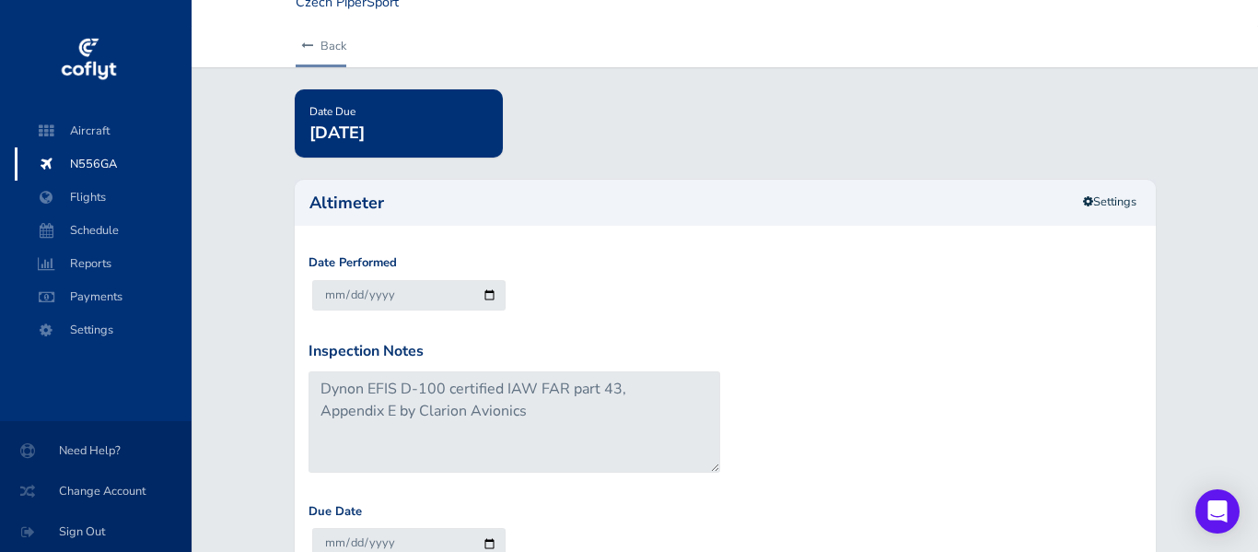
click at [327, 45] on link "Back" at bounding box center [321, 46] width 51 height 41
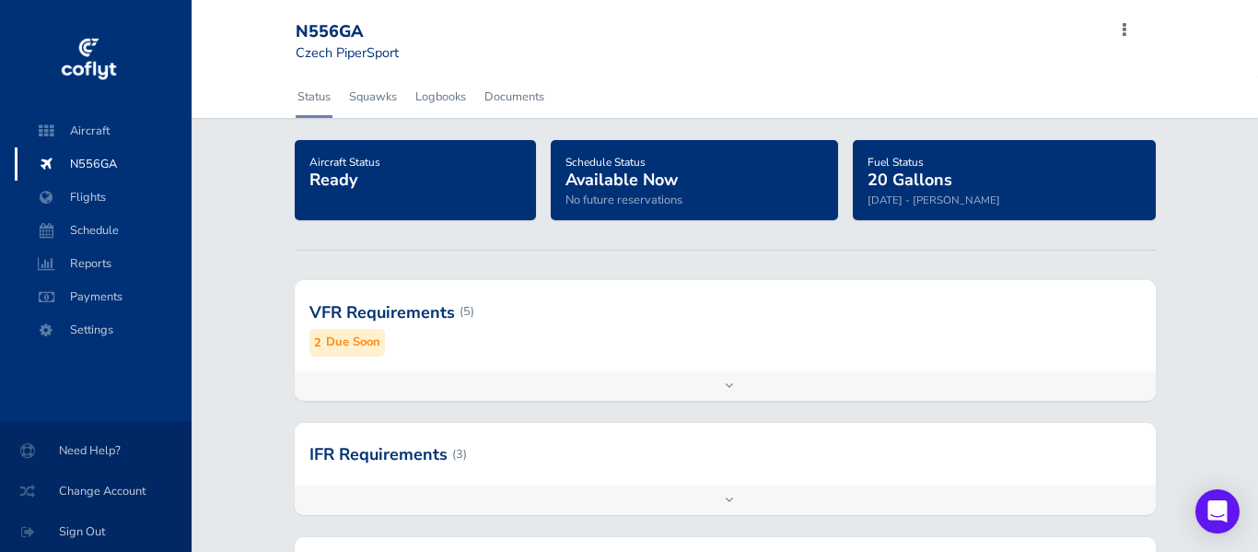
click at [596, 461] on div at bounding box center [725, 454] width 861 height 63
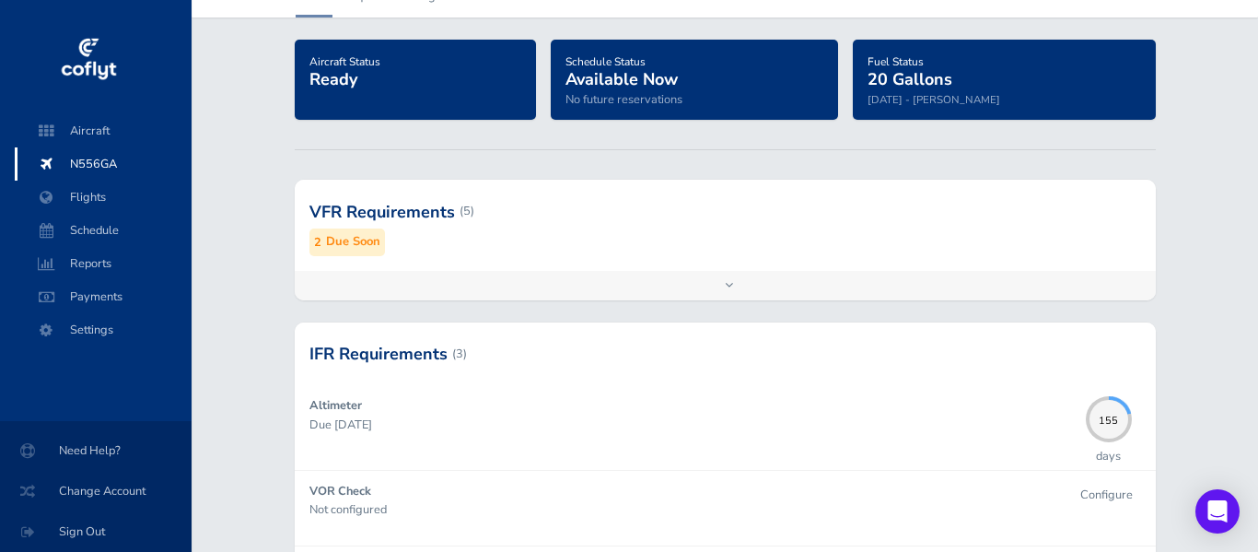
scroll to position [38, 0]
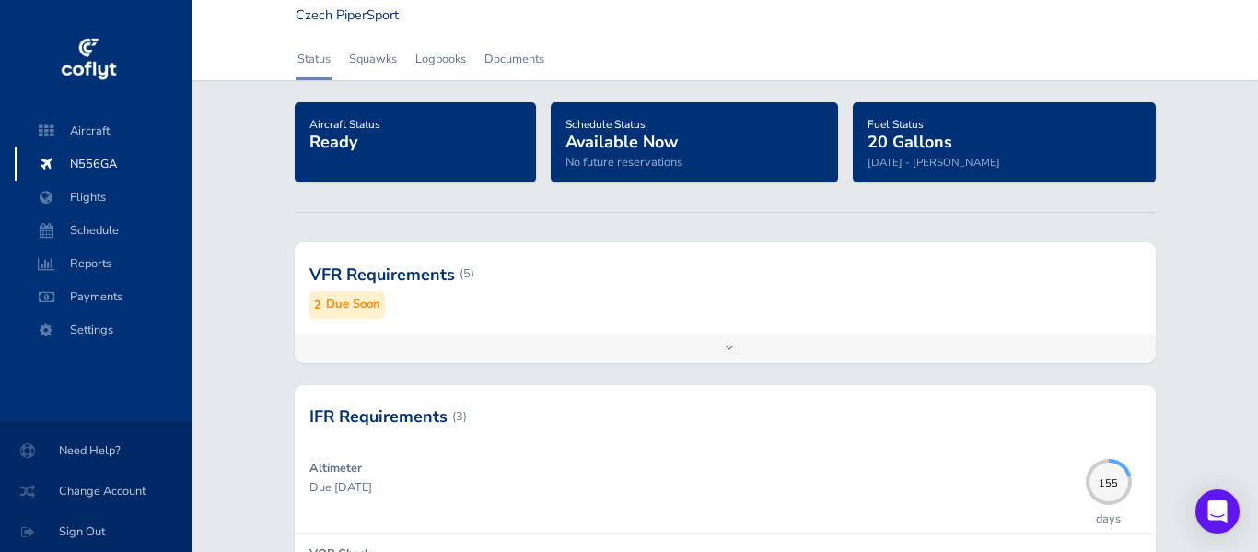
click at [337, 275] on div at bounding box center [725, 273] width 861 height 90
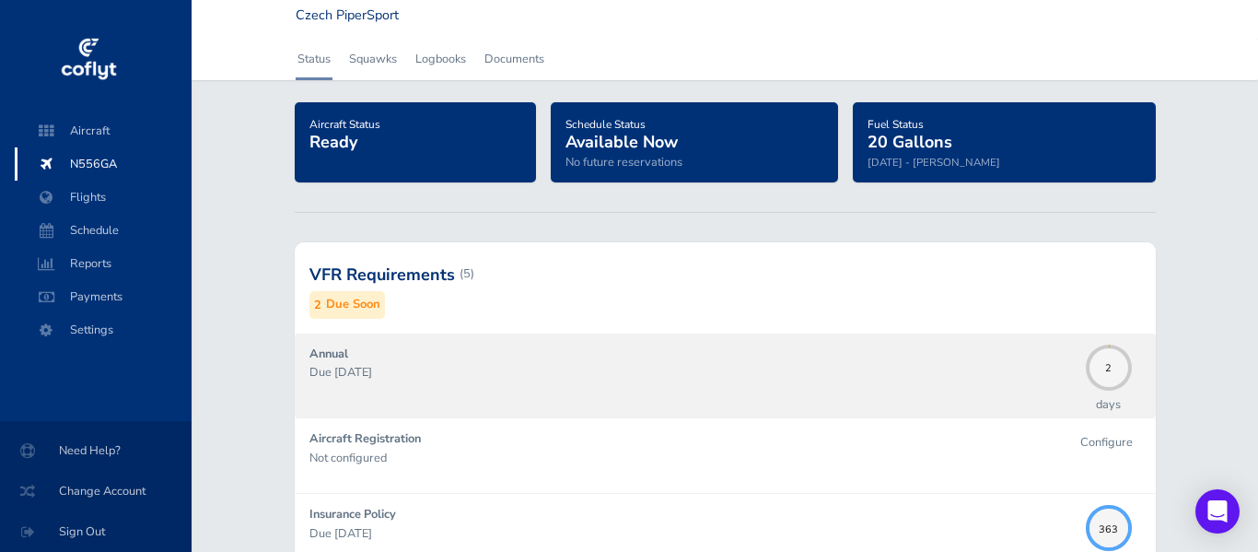
click at [378, 371] on p "Due [DATE]" at bounding box center [693, 372] width 767 height 18
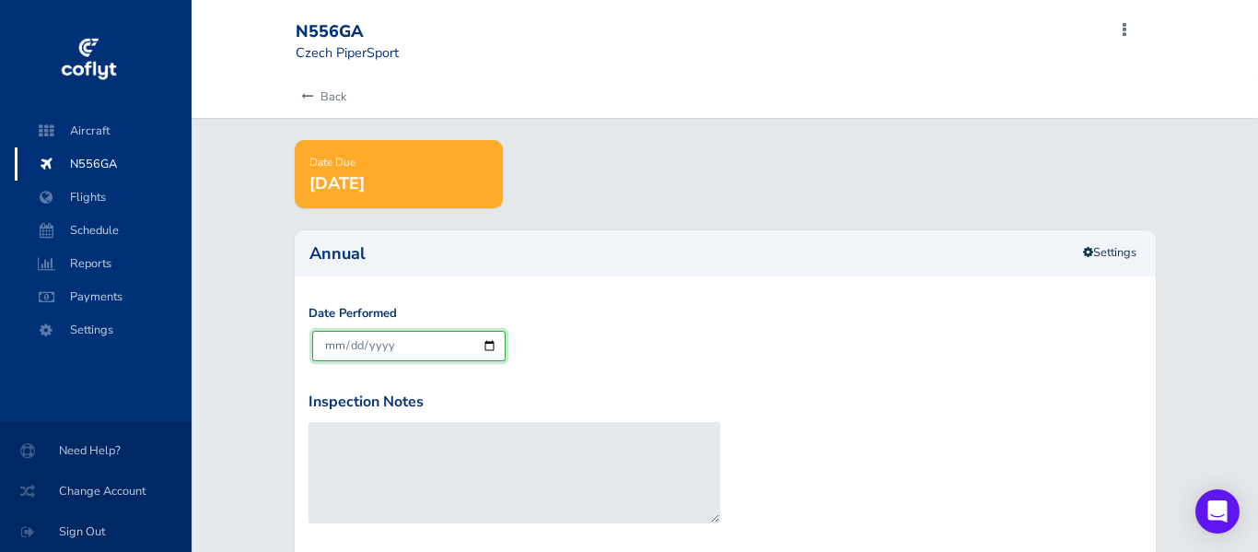
click at [415, 348] on input "[DATE]" at bounding box center [409, 346] width 194 height 30
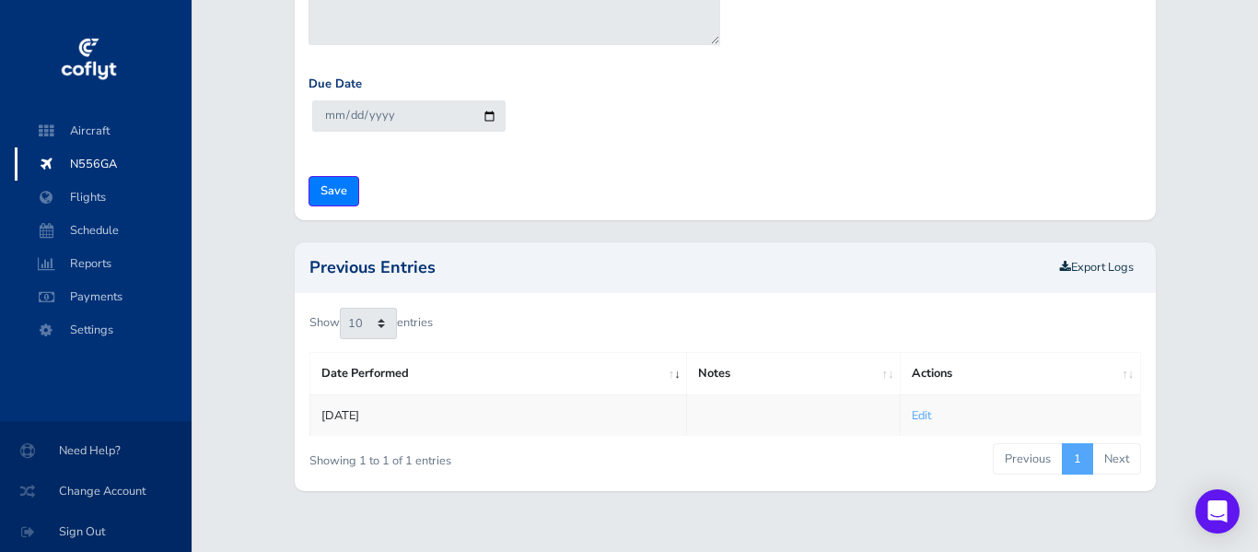
scroll to position [487, 0]
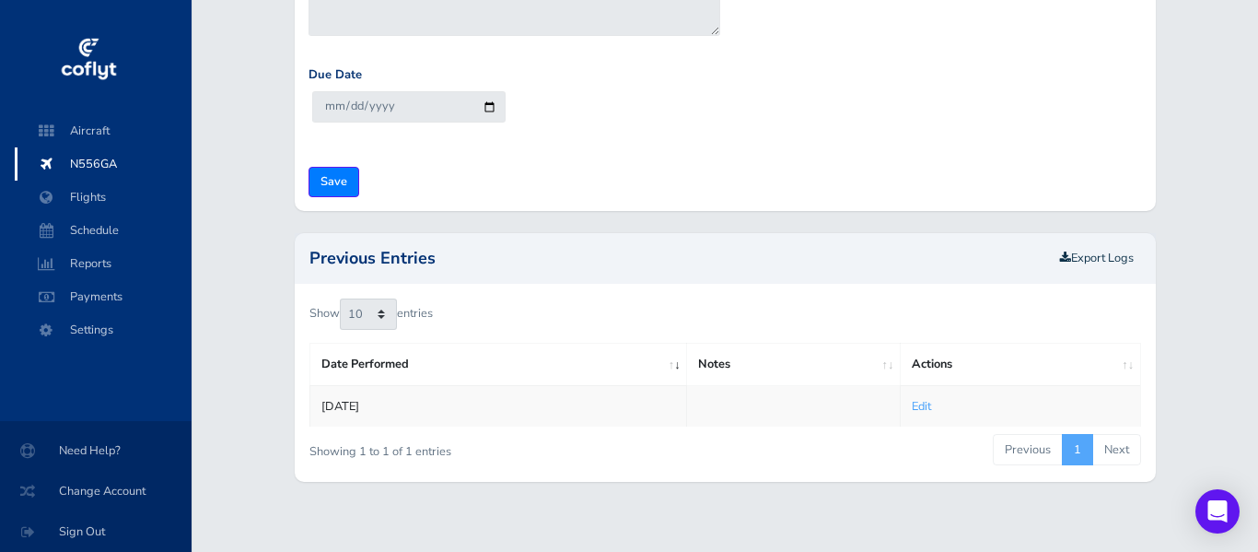
click at [920, 406] on link "Edit" at bounding box center [921, 406] width 19 height 17
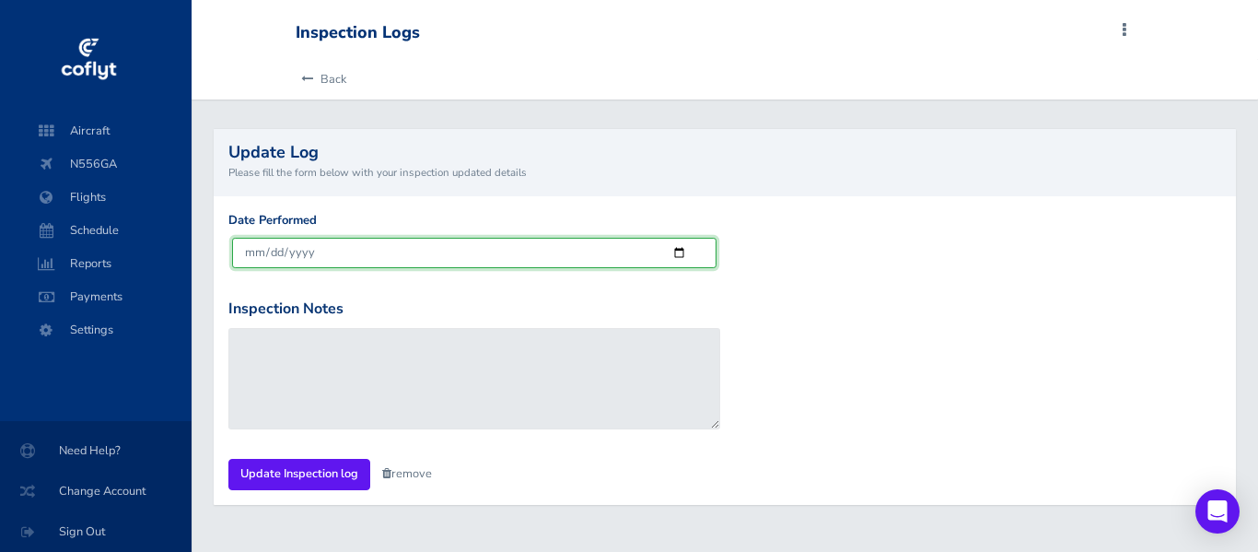
click at [341, 257] on input "[DATE]" at bounding box center [474, 253] width 485 height 30
type input "2024-09-27"
type input "[DATE]"
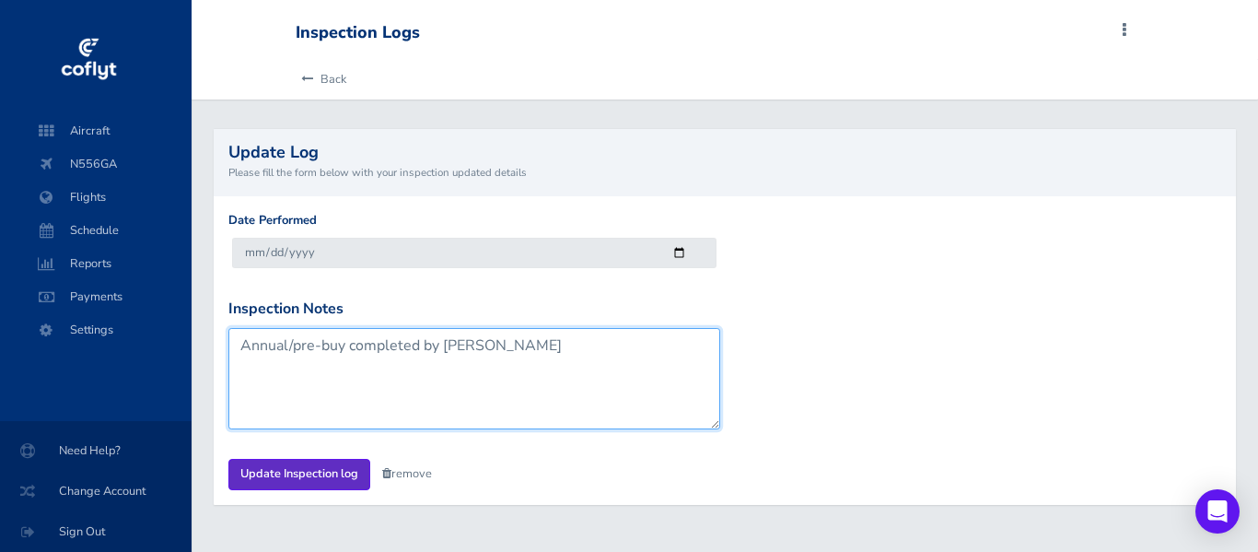
type textarea "Annual/pre-buy completed by [PERSON_NAME]"
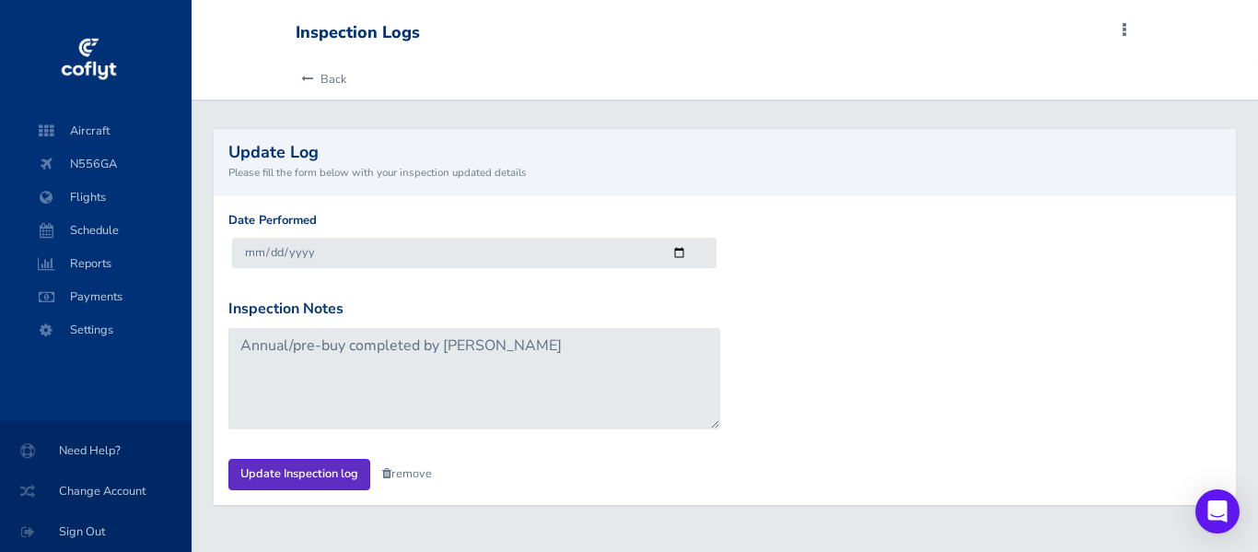
click at [296, 476] on input "Update Inspection log" at bounding box center [299, 474] width 142 height 30
click at [244, 467] on input "Update Inspection log" at bounding box center [299, 474] width 142 height 30
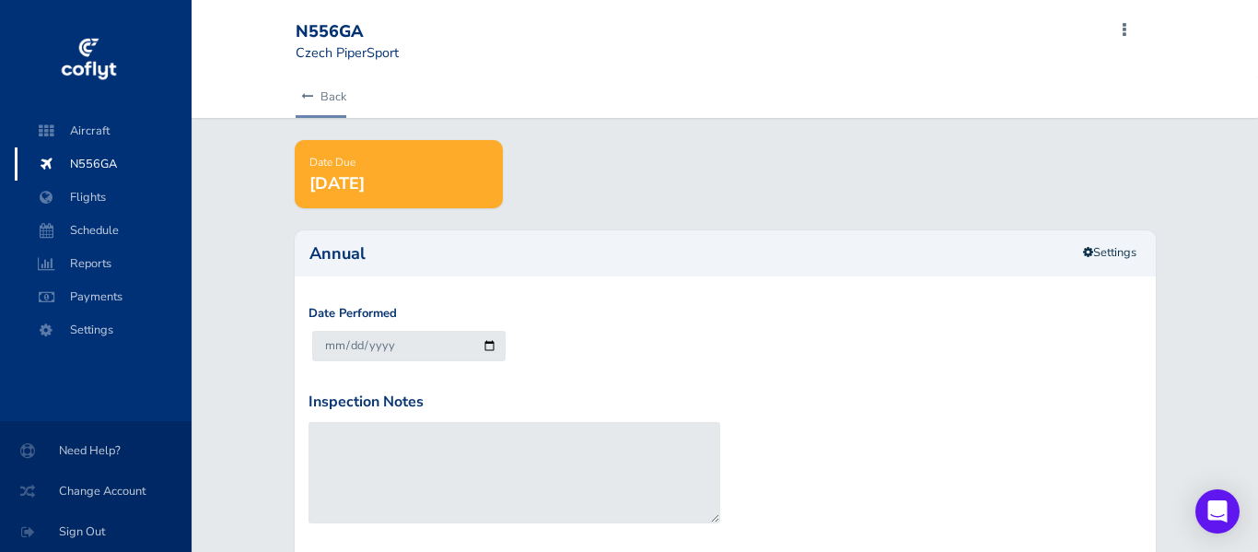
click at [330, 91] on link "Back" at bounding box center [321, 96] width 51 height 41
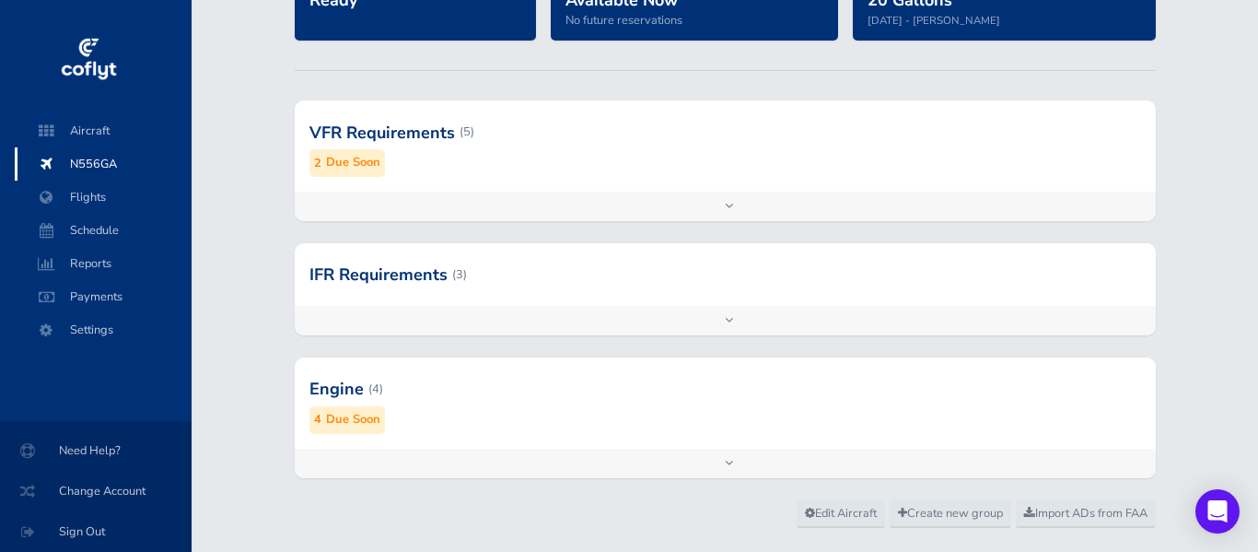
scroll to position [220, 0]
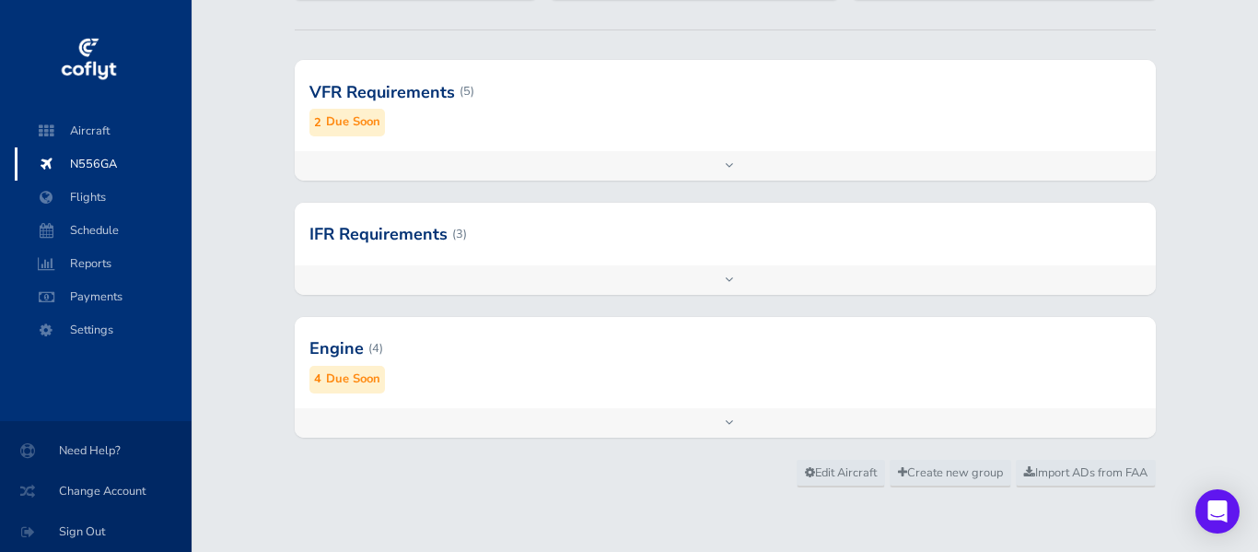
click at [930, 415] on div "Add inspection Edit" at bounding box center [725, 422] width 861 height 29
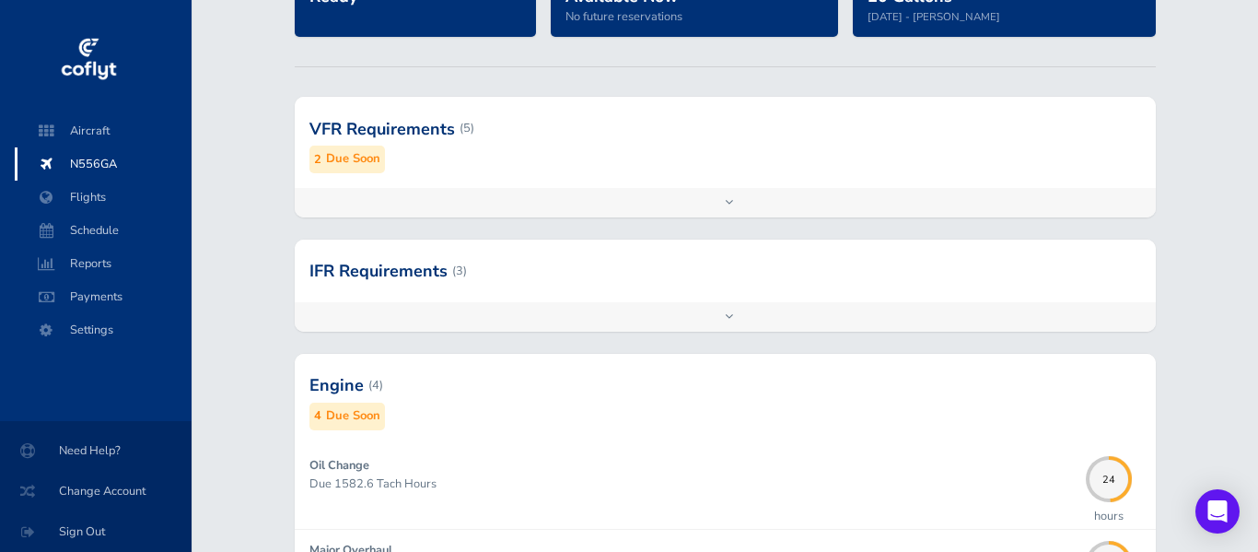
scroll to position [0, 0]
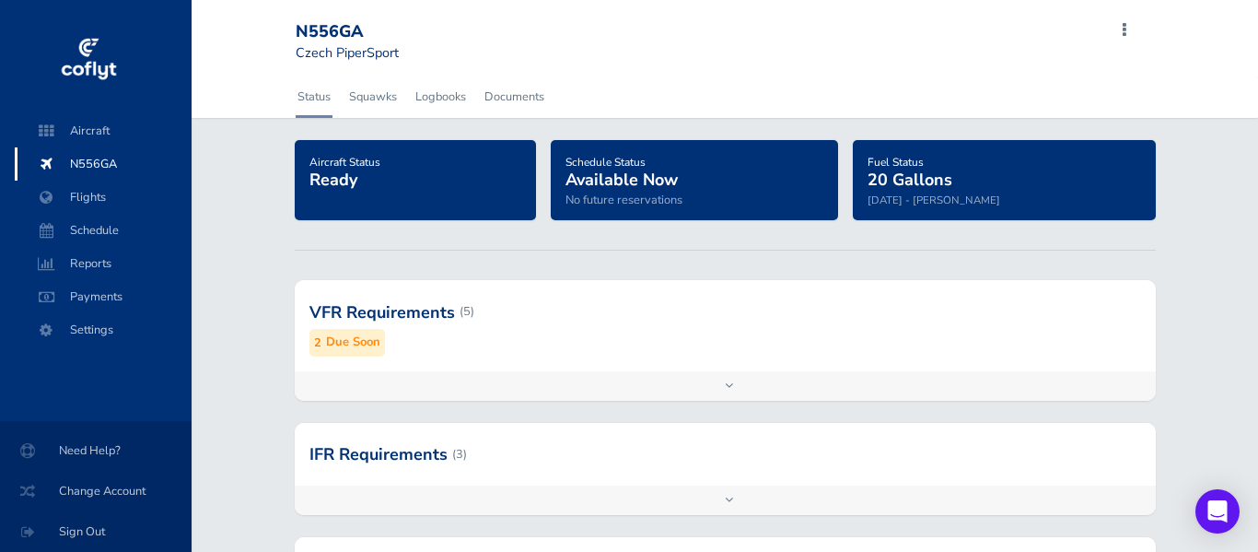
click at [423, 311] on div at bounding box center [725, 311] width 861 height 90
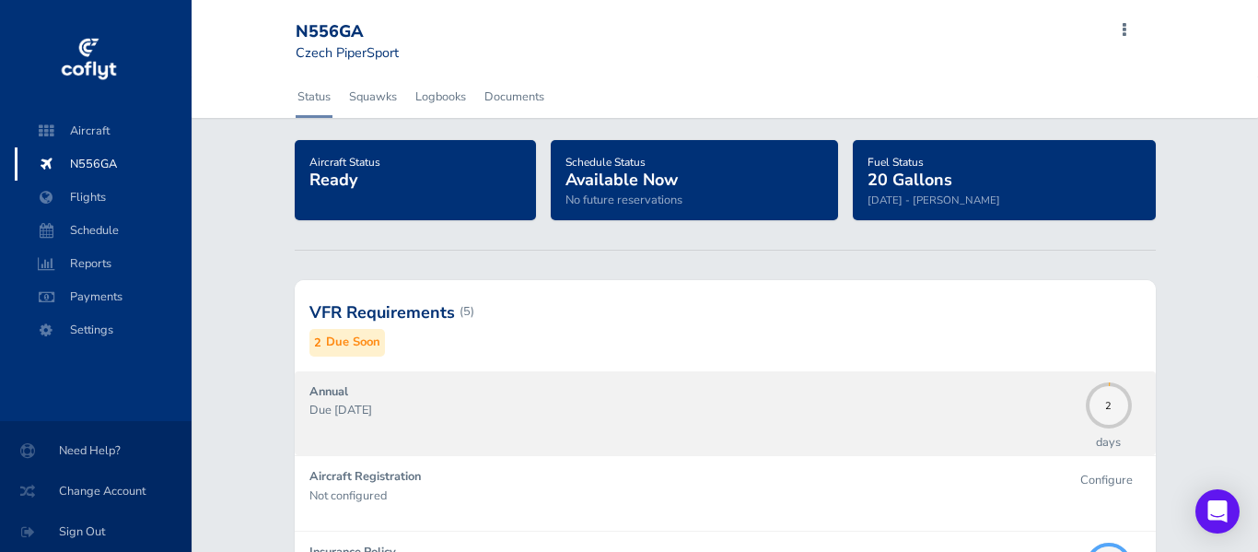
click at [646, 425] on div "Annual Due 08/31/2025" at bounding box center [693, 413] width 767 height 62
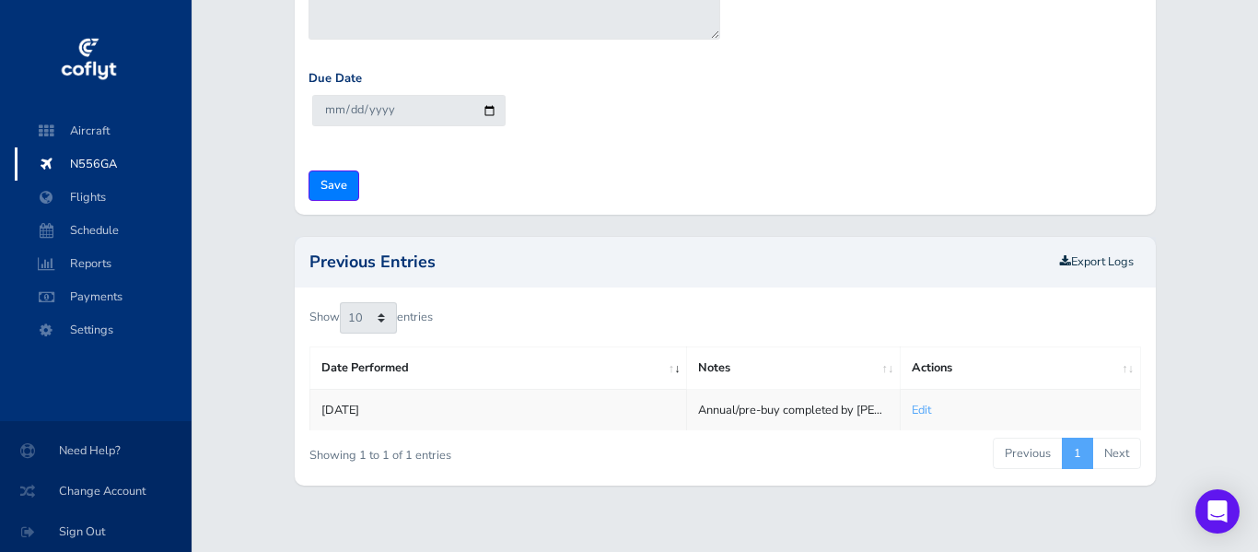
scroll to position [485, 0]
click at [925, 405] on link "Edit" at bounding box center [921, 409] width 19 height 17
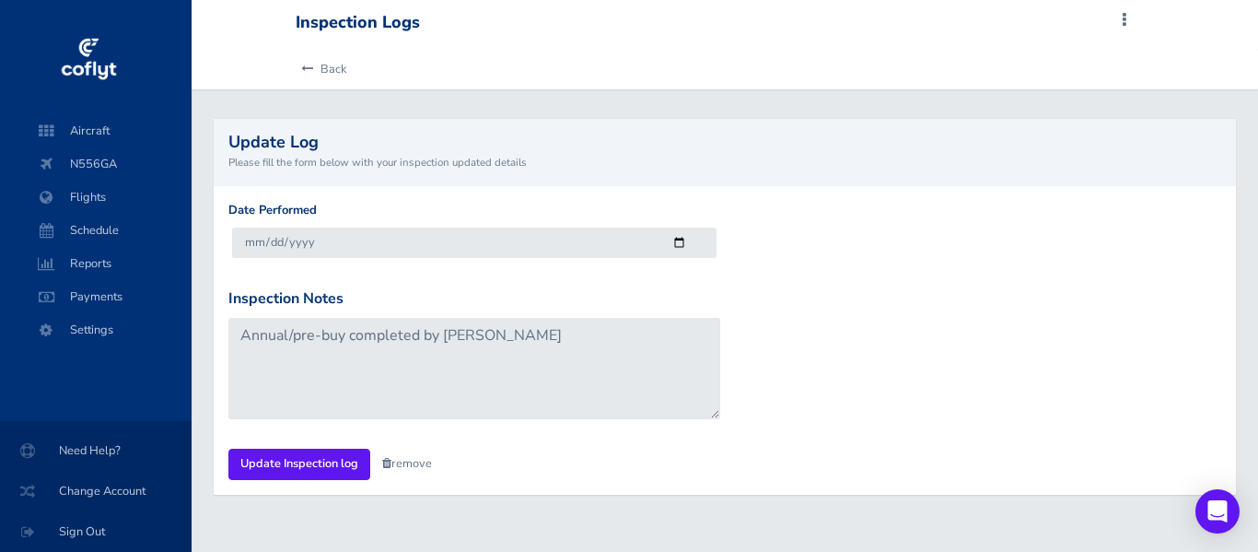
scroll to position [4, 0]
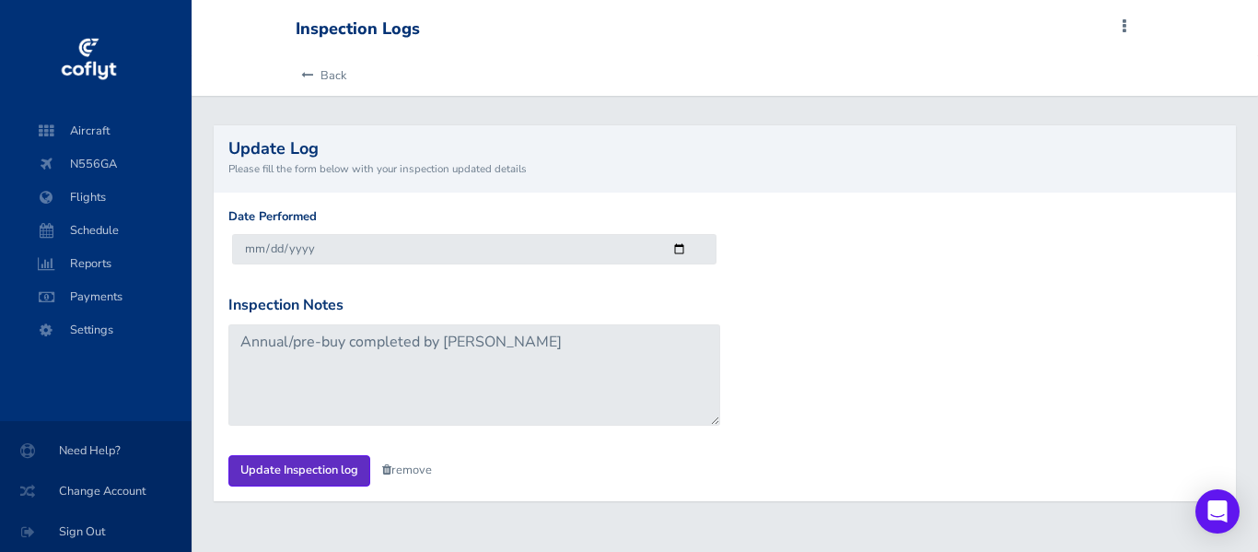
click at [275, 466] on input "Update Inspection log" at bounding box center [299, 470] width 142 height 30
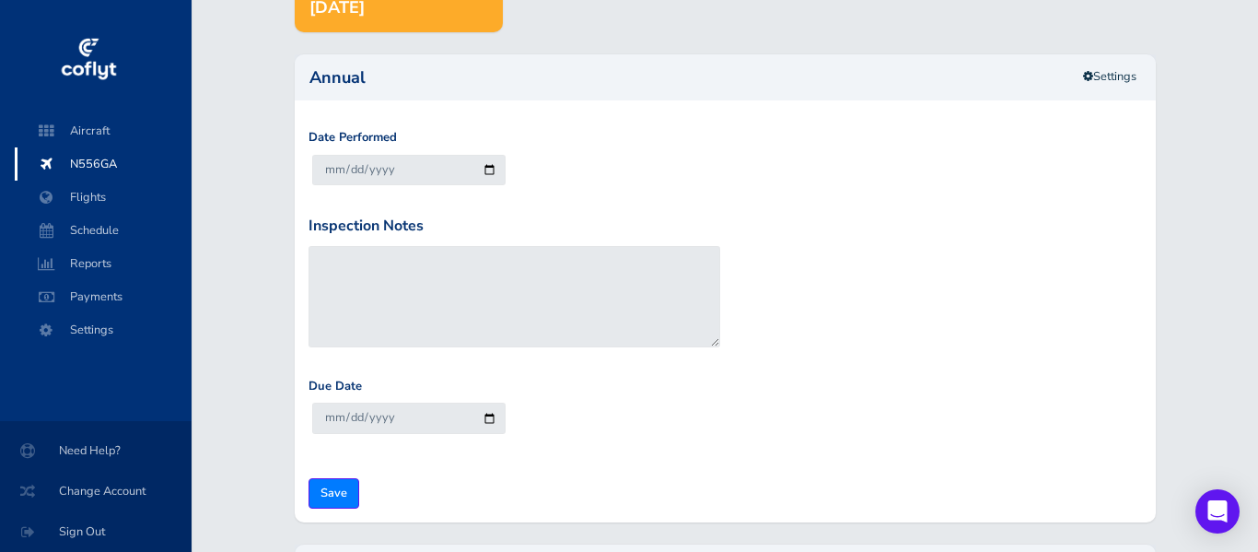
scroll to position [173, 0]
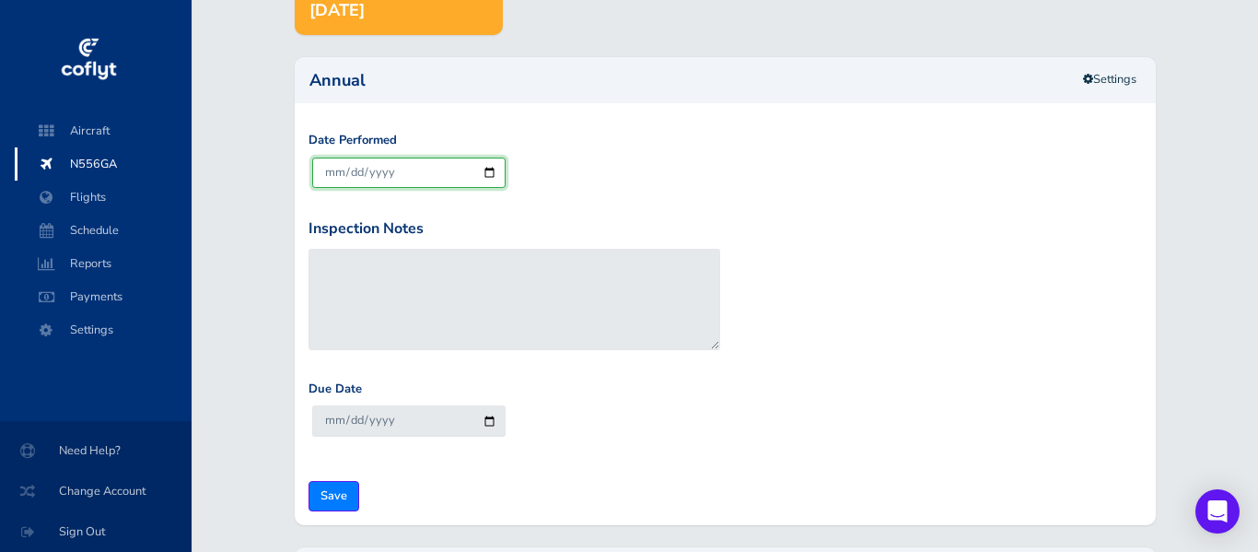
click at [404, 178] on input "[DATE]" at bounding box center [409, 173] width 194 height 30
type input "[DATE]"
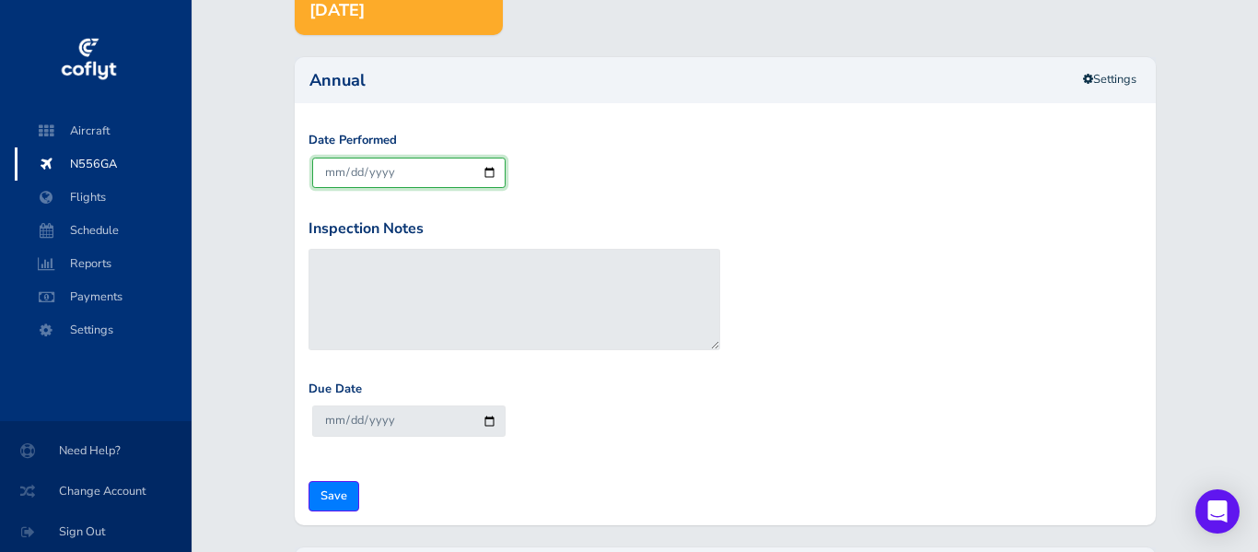
type input "[DATE]"
type input "0002-09-03"
type input "0003-09-30"
type input "0020-09-03"
type input "0021-09-30"
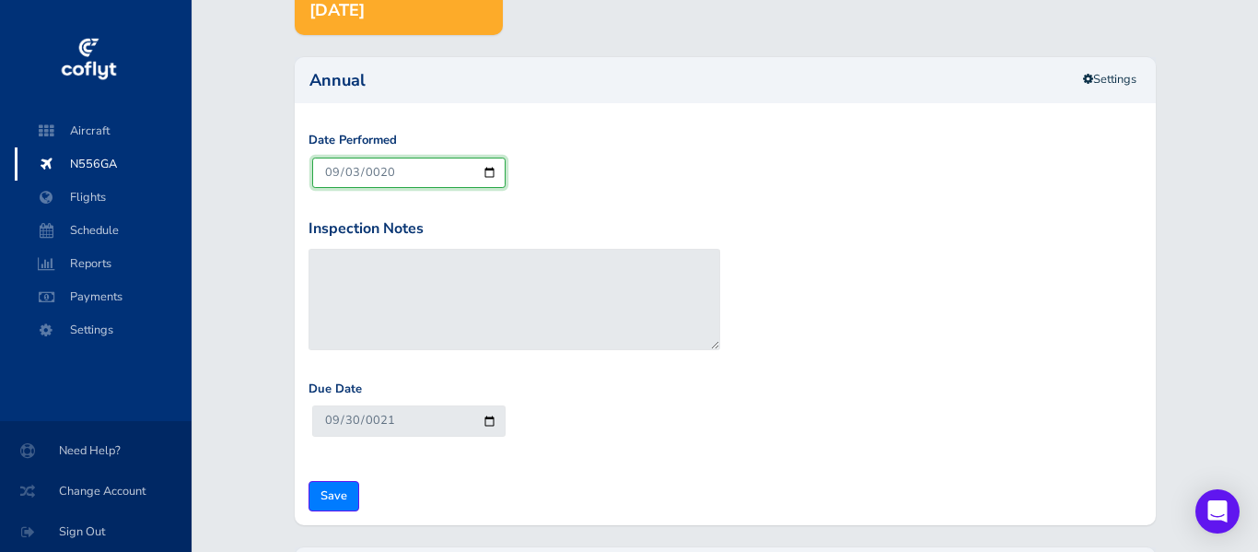
type input "0202-09-03"
type input "0203-09-30"
type input "2024-09-03"
type input "2025-09-30"
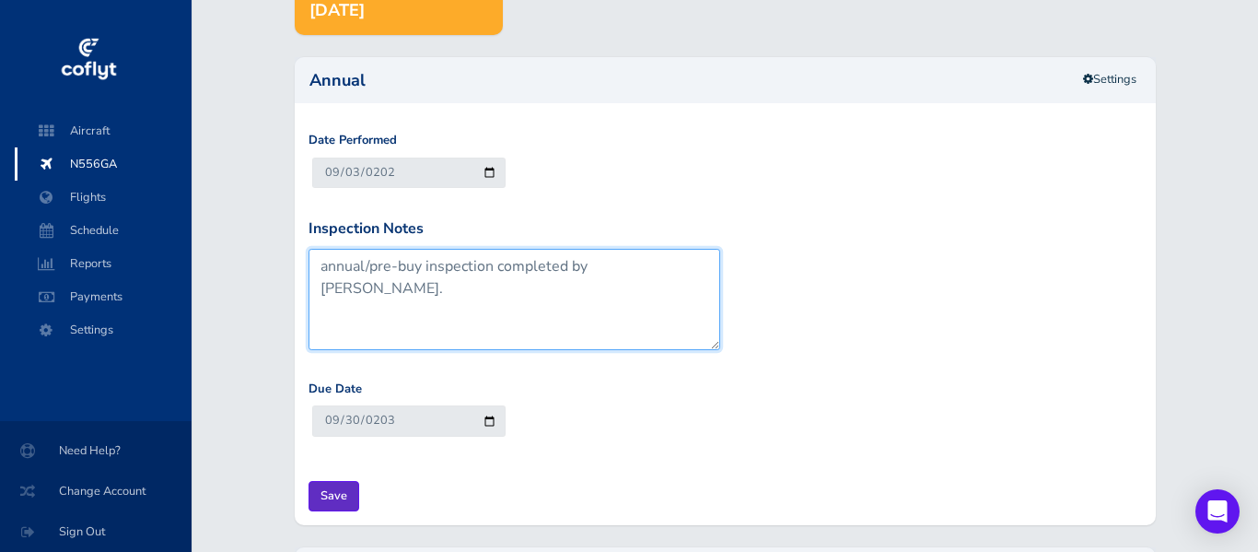
type textarea "annual/pre-buy inspection completed by David Morlan."
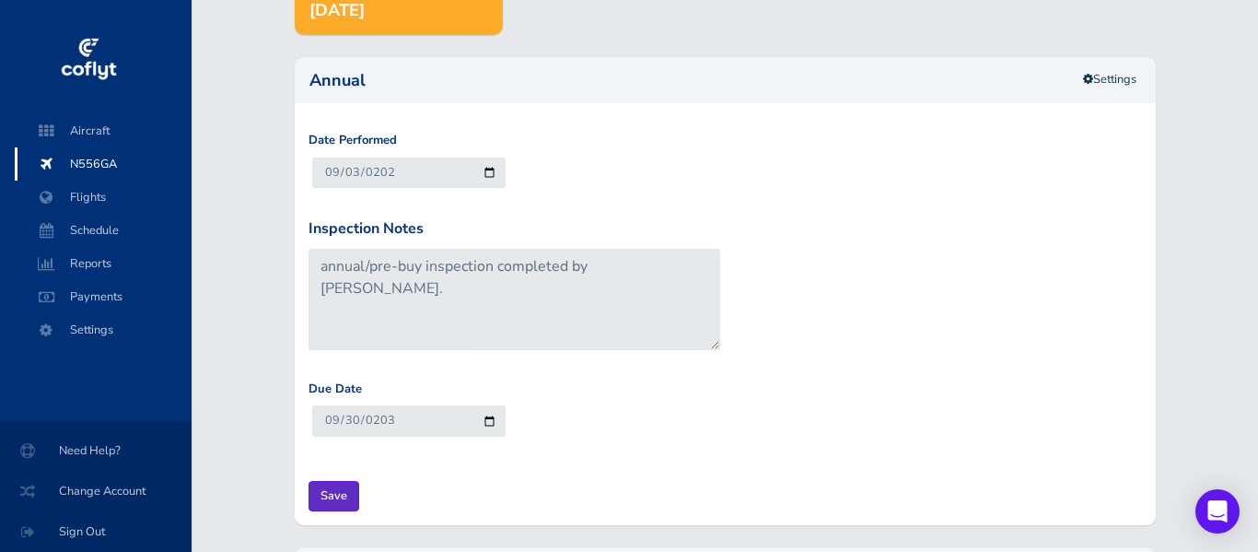
click at [323, 493] on input "Save" at bounding box center [334, 496] width 51 height 30
type input "Update Inspection"
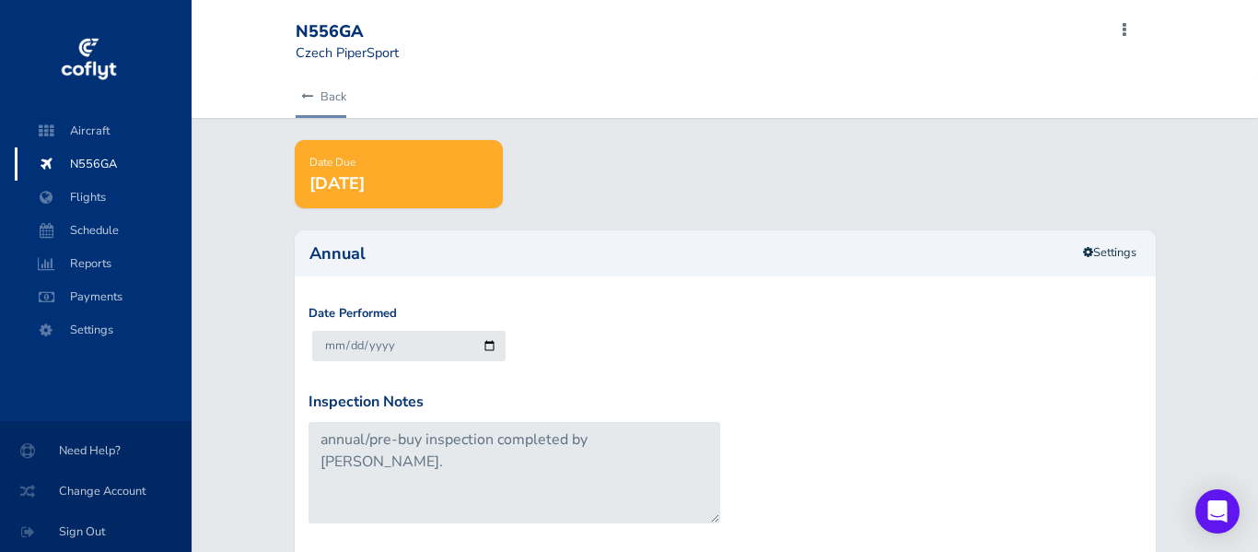
click at [327, 98] on link "Back" at bounding box center [321, 96] width 51 height 41
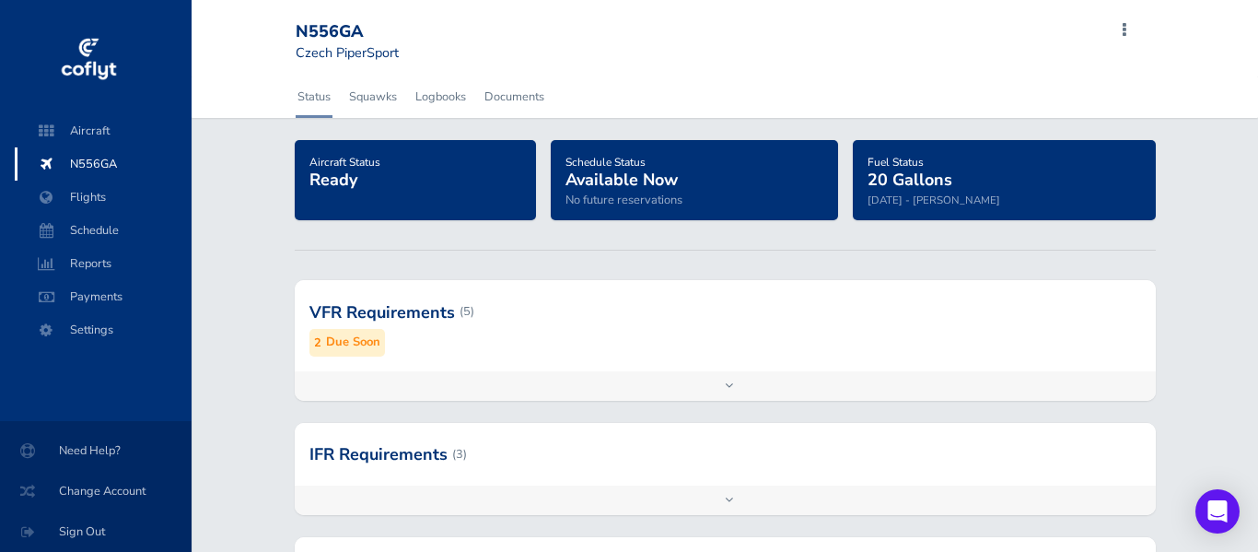
click at [348, 342] on small "Due Soon" at bounding box center [353, 342] width 54 height 19
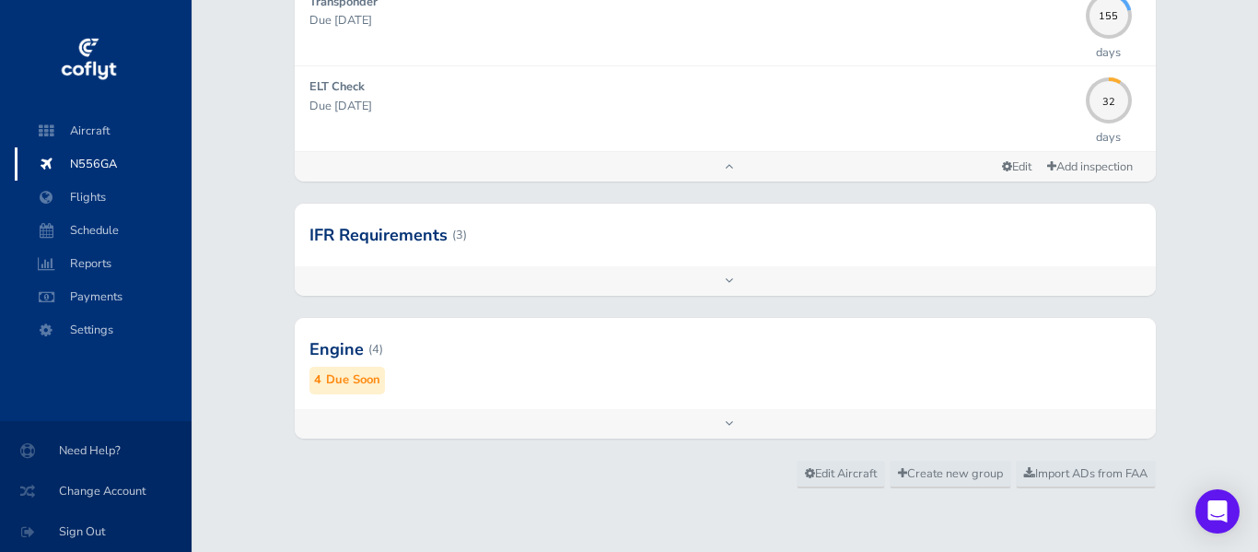
scroll to position [637, 0]
click at [413, 377] on div at bounding box center [725, 348] width 861 height 90
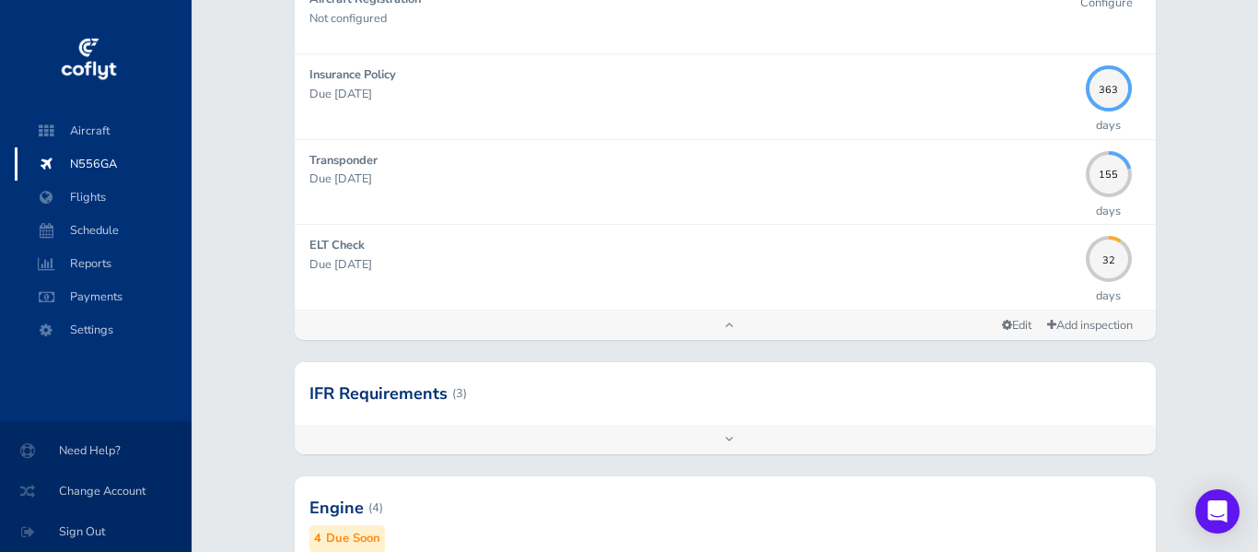
scroll to position [472, 0]
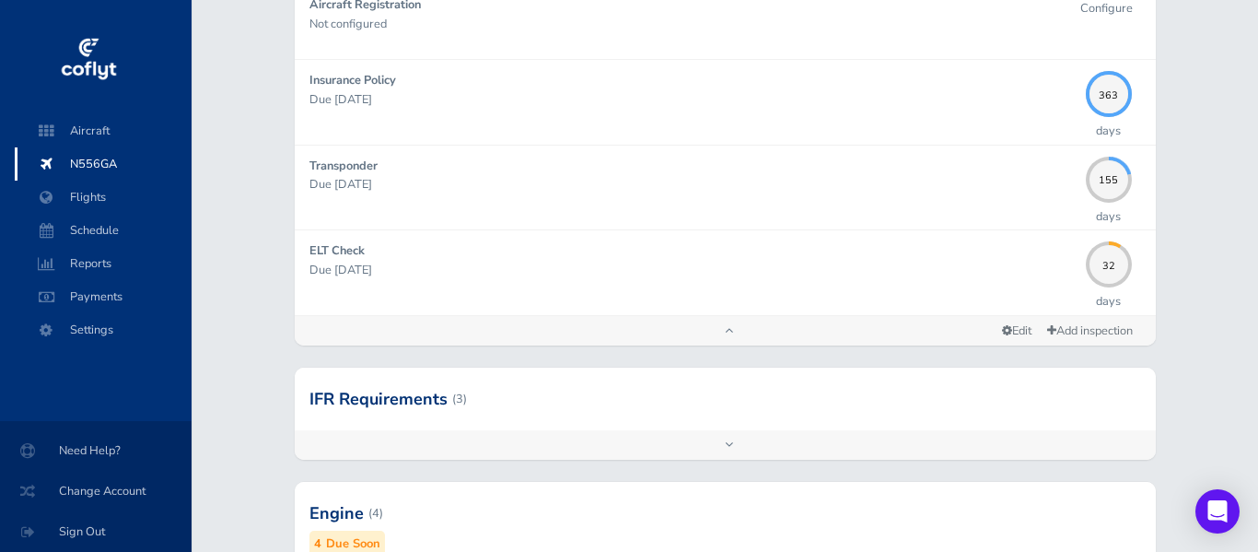
click at [710, 445] on div "Add inspection Edit" at bounding box center [725, 444] width 861 height 29
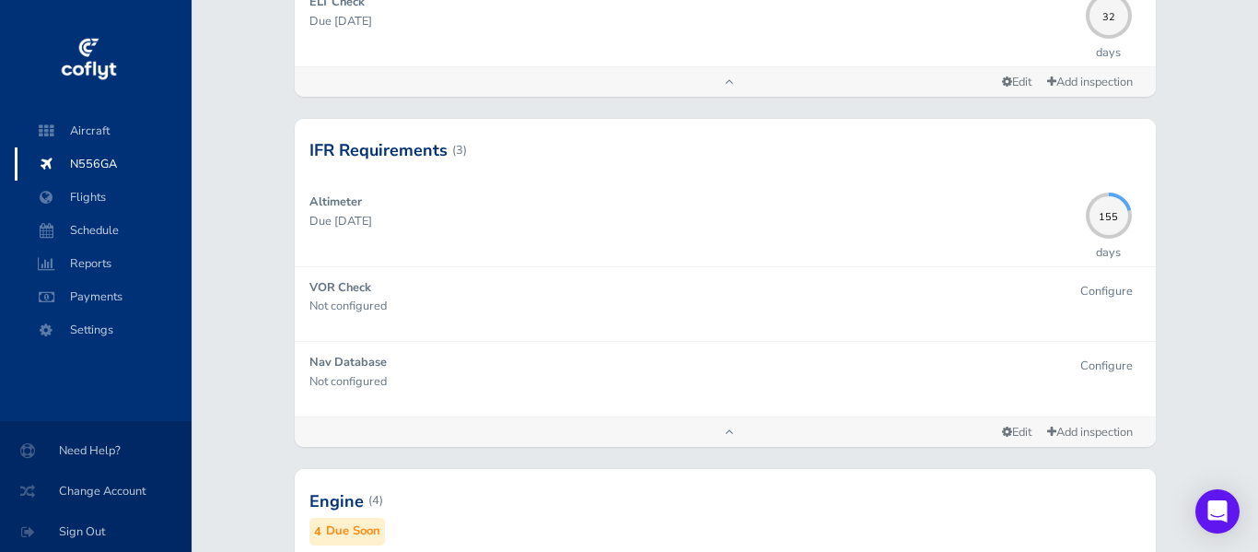
scroll to position [723, 0]
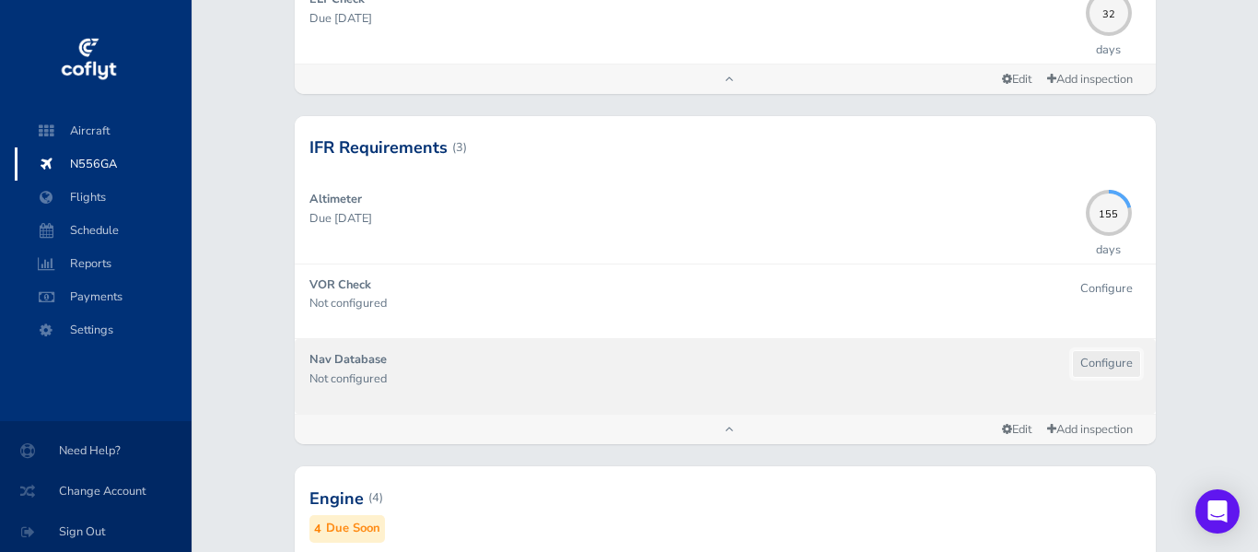
click at [1110, 366] on button "Configure" at bounding box center [1106, 363] width 69 height 27
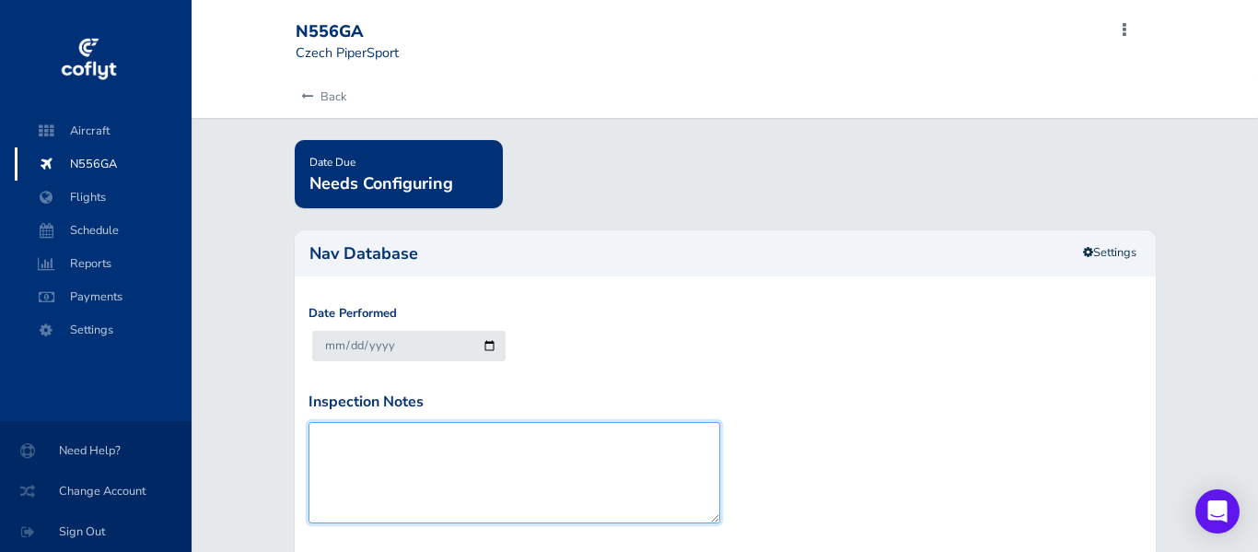
click at [449, 441] on textarea "Inspection Notes" at bounding box center [515, 472] width 413 height 101
type textarea "Garmin database updated."
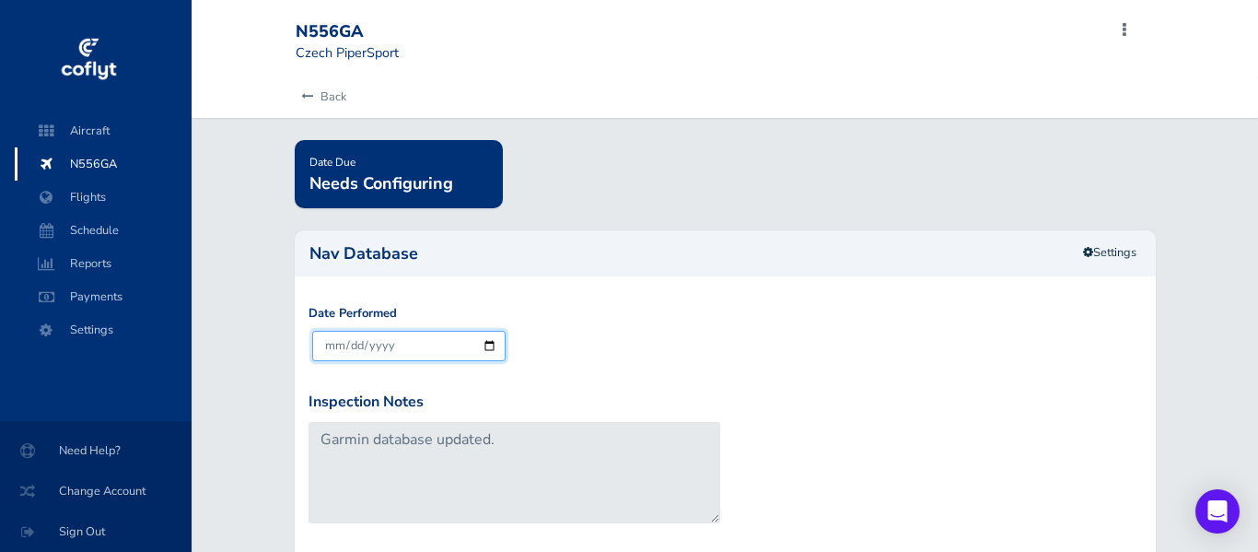
click at [458, 345] on input "2025-08-29" at bounding box center [409, 346] width 194 height 30
type input "2025-08-07"
type input "2025-09-04"
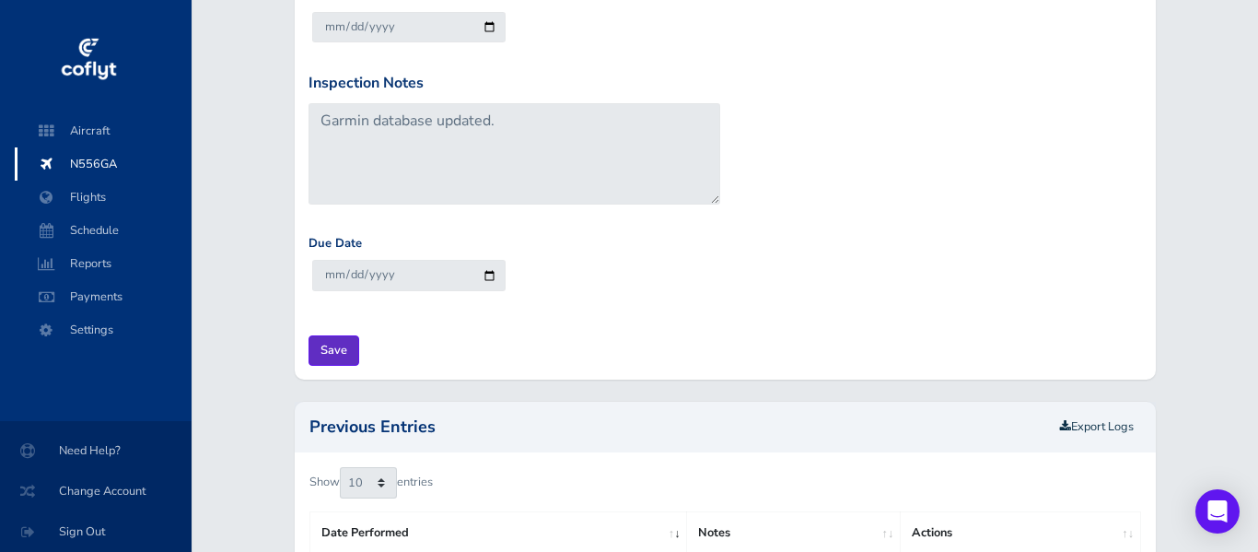
click at [335, 352] on input "Save" at bounding box center [334, 350] width 51 height 30
type input "Update Inspection"
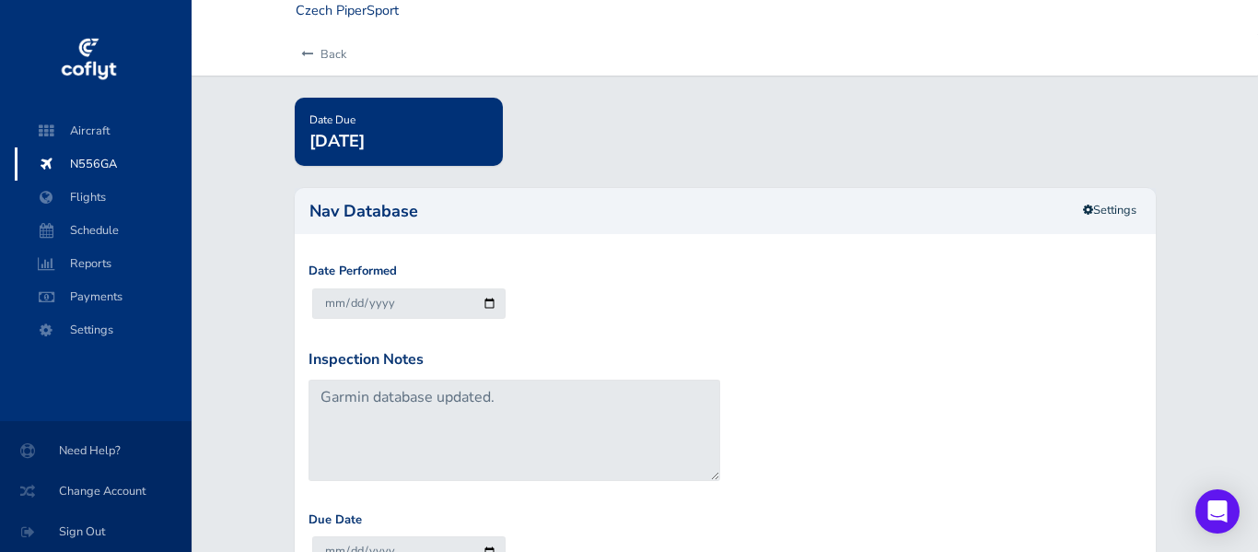
scroll to position [37, 0]
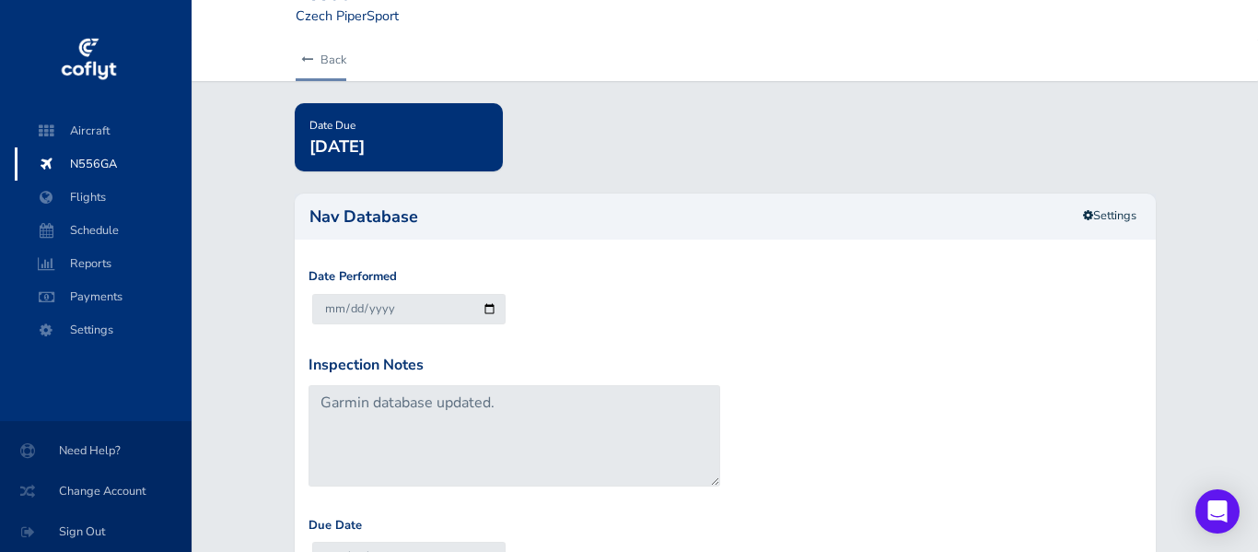
click at [336, 58] on link "Back" at bounding box center [321, 60] width 51 height 41
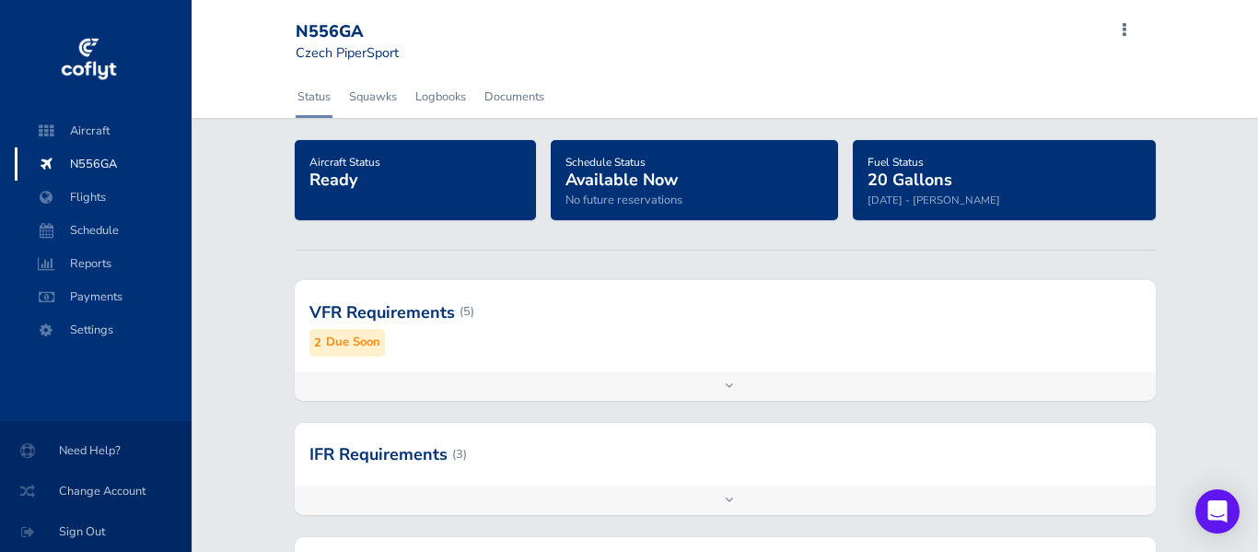
click at [675, 493] on div "Add inspection Edit" at bounding box center [725, 500] width 861 height 29
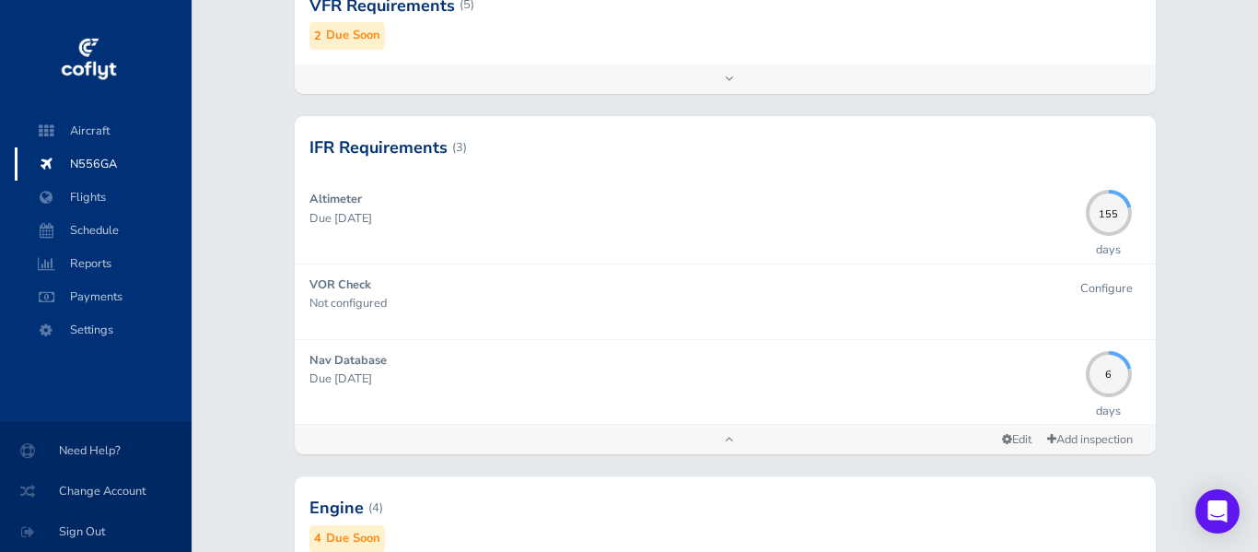
scroll to position [332, 0]
